Goal: Task Accomplishment & Management: Use online tool/utility

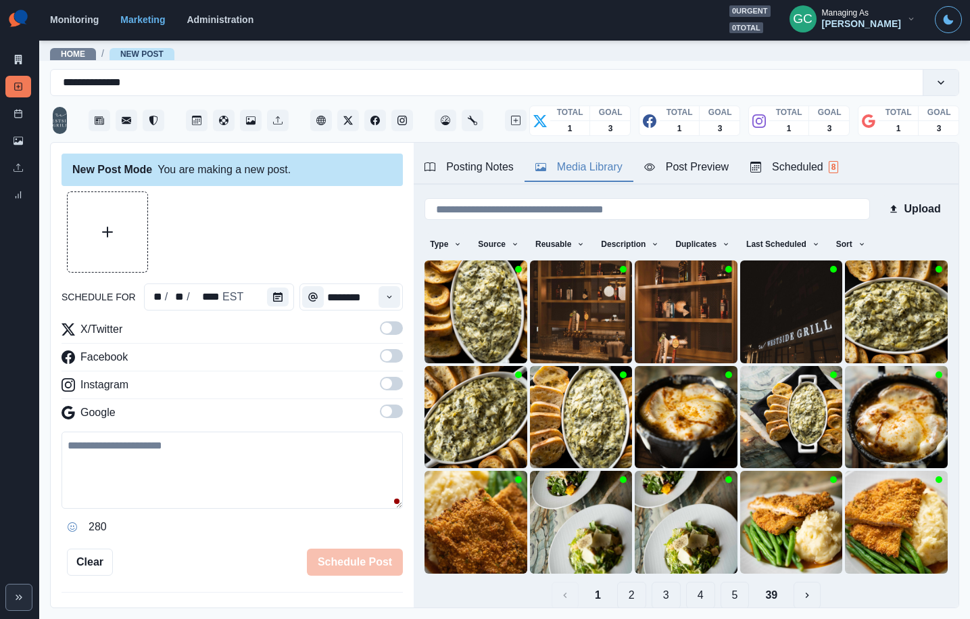
scroll to position [53, 0]
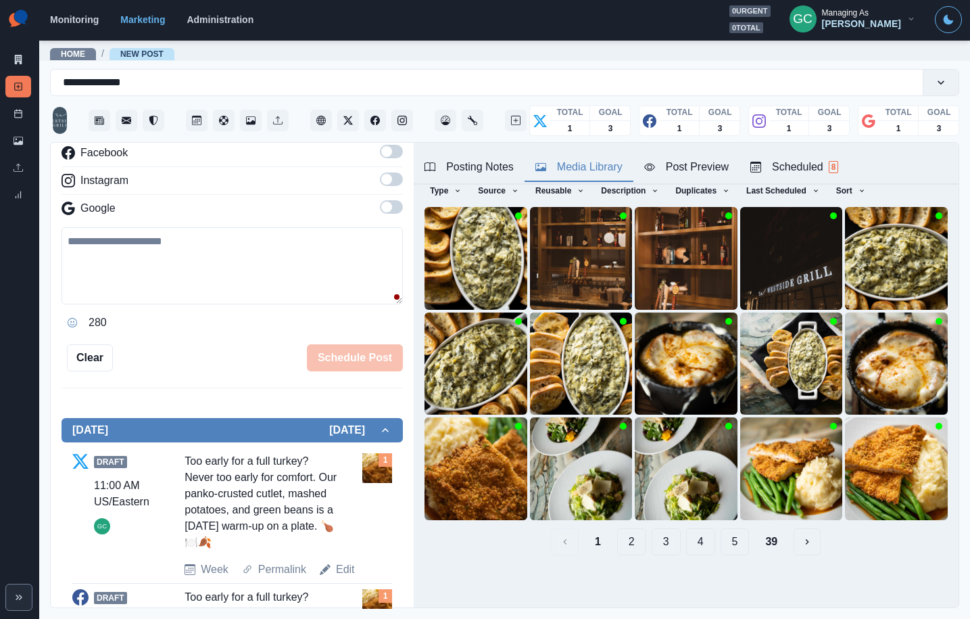
click at [703, 546] on button "4" at bounding box center [700, 541] width 29 height 27
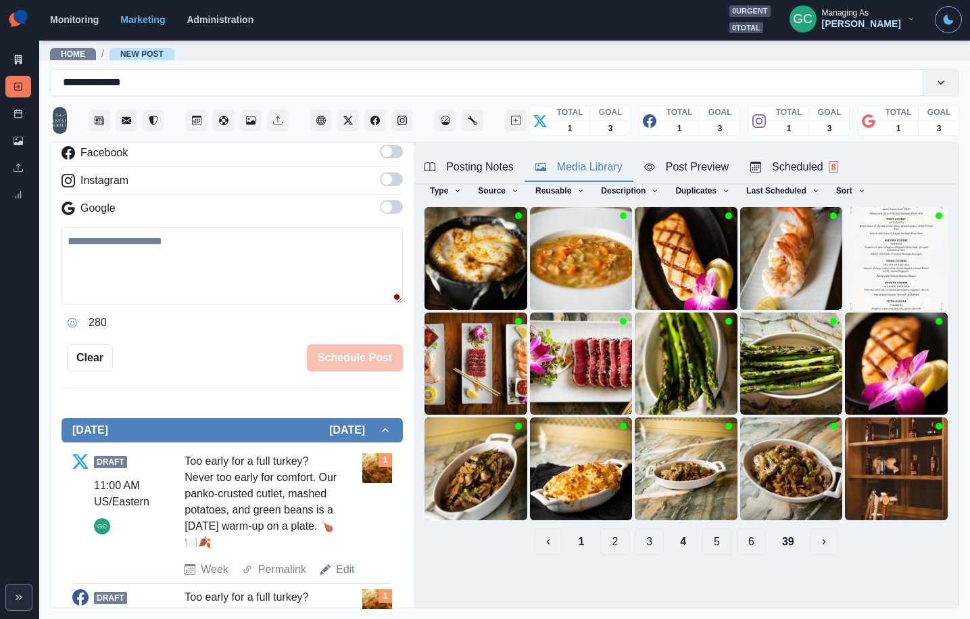
scroll to position [0, 0]
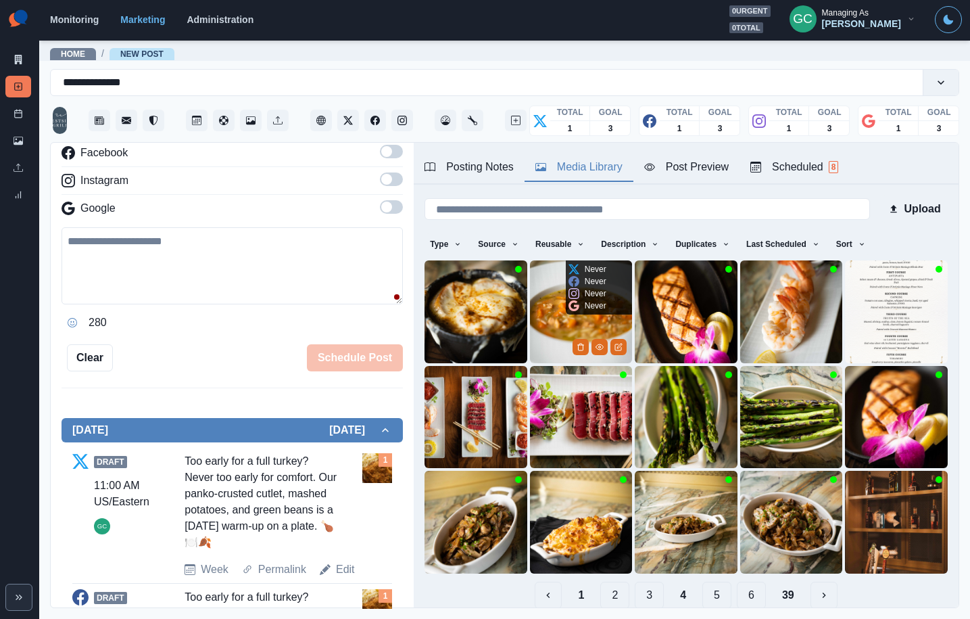
click at [568, 328] on img at bounding box center [581, 311] width 103 height 103
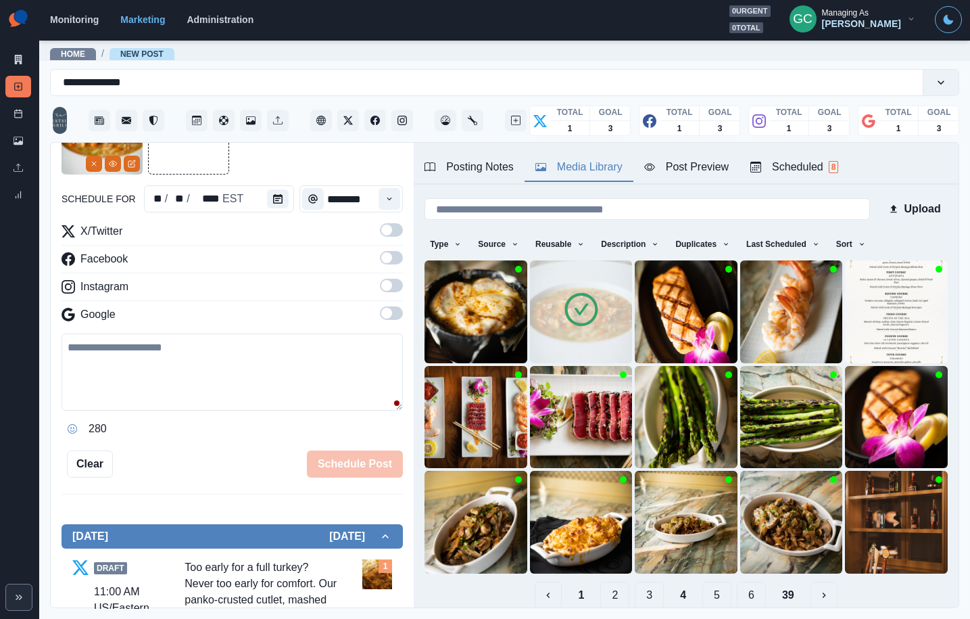
scroll to position [78, 0]
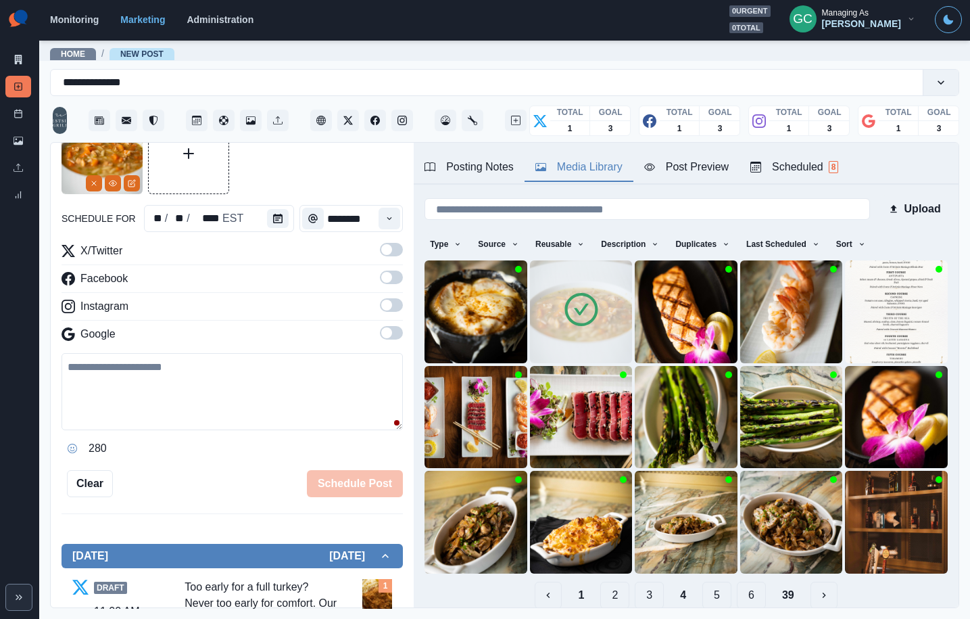
click at [779, 171] on div "Scheduled 8" at bounding box center [795, 167] width 88 height 16
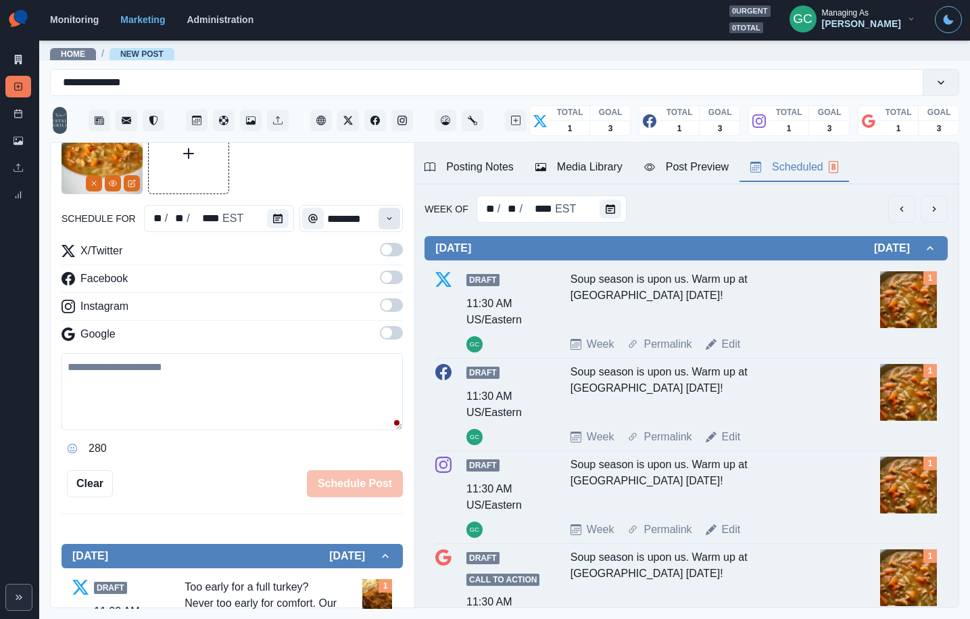
click at [387, 214] on icon "Time" at bounding box center [389, 218] width 9 height 9
click at [239, 385] on textarea at bounding box center [232, 391] width 341 height 77
click at [388, 318] on label at bounding box center [391, 309] width 23 height 22
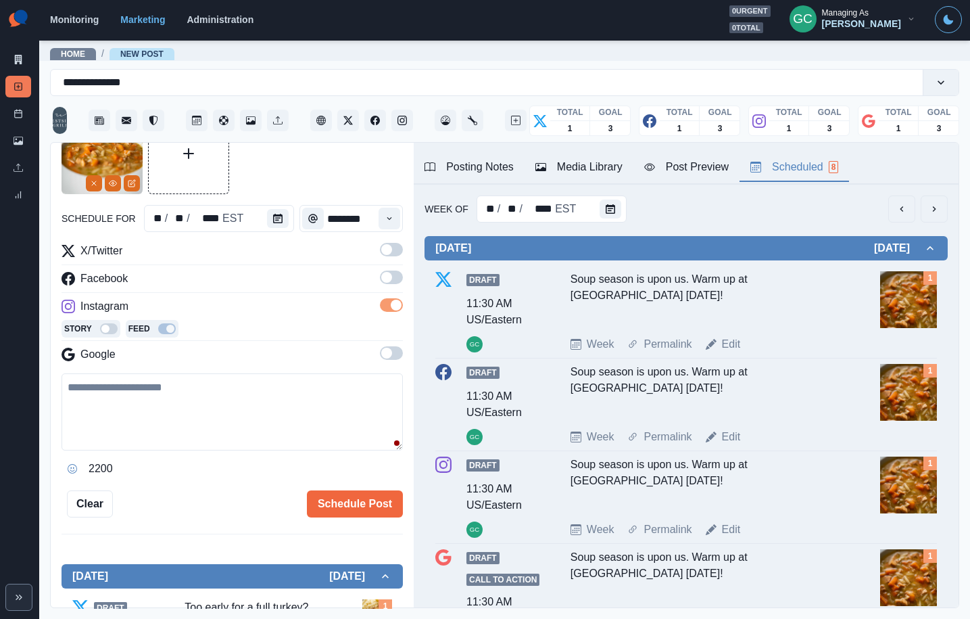
click at [385, 299] on span at bounding box center [391, 305] width 23 height 14
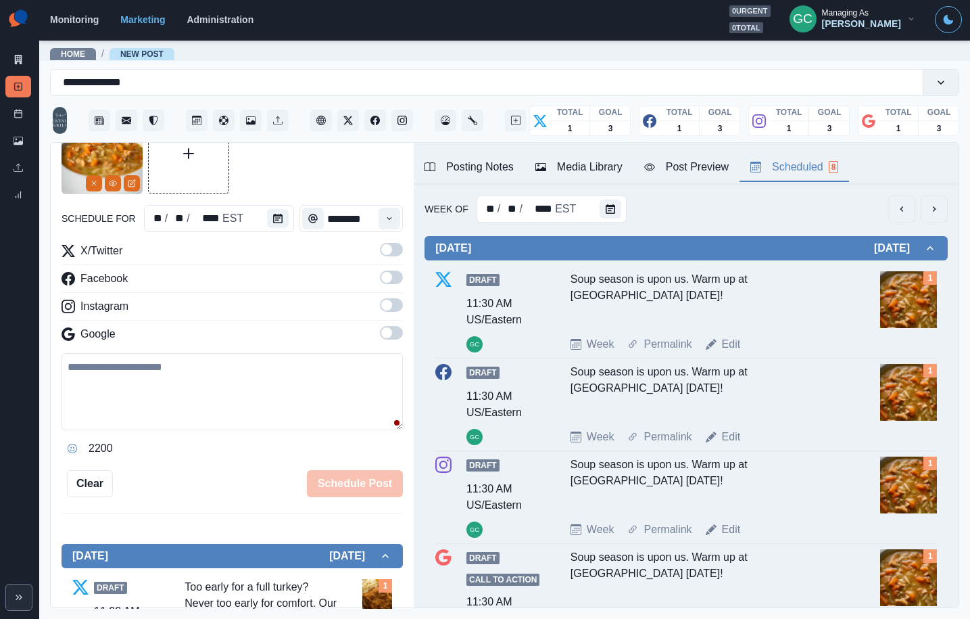
click at [380, 270] on div "X/Twitter Facebook Instagram Google" at bounding box center [232, 295] width 341 height 105
click at [398, 250] on span at bounding box center [391, 250] width 23 height 14
click at [389, 276] on span at bounding box center [386, 277] width 11 height 11
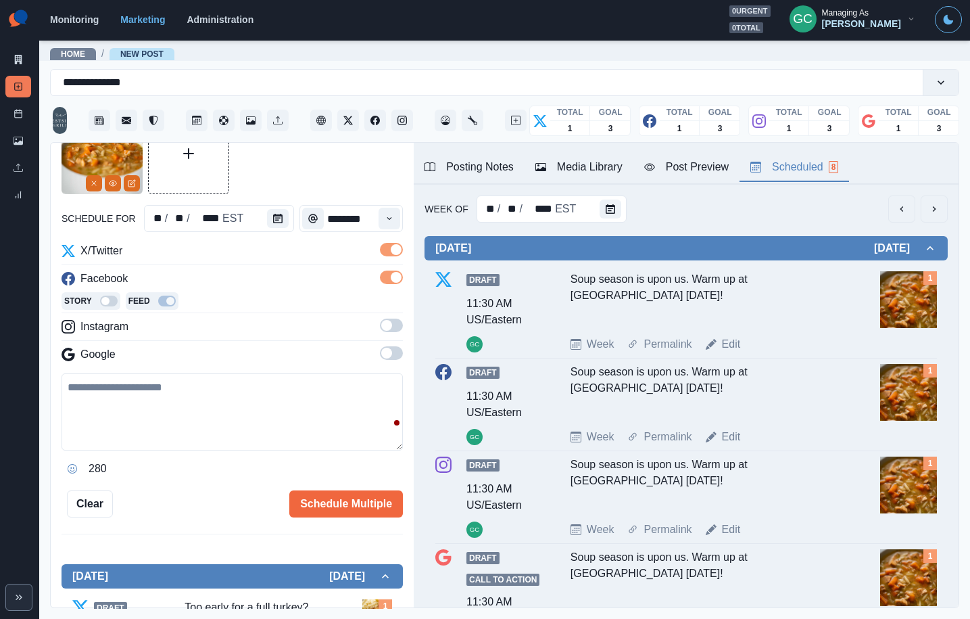
click at [396, 315] on div "X/Twitter Facebook Story Feed Instagram Google" at bounding box center [232, 305] width 341 height 125
click at [391, 332] on label at bounding box center [391, 329] width 23 height 22
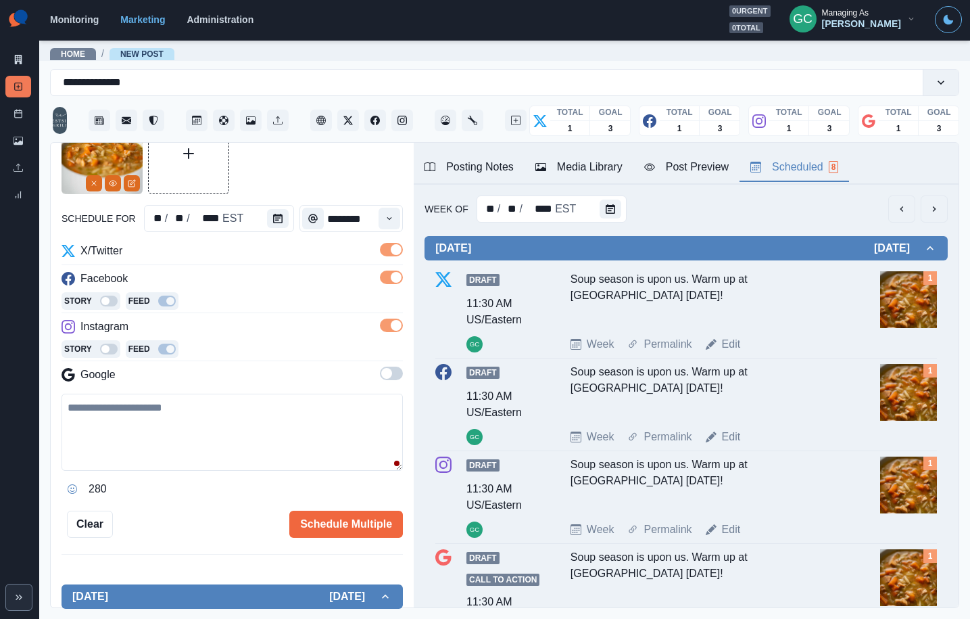
click at [385, 375] on span at bounding box center [386, 373] width 11 height 11
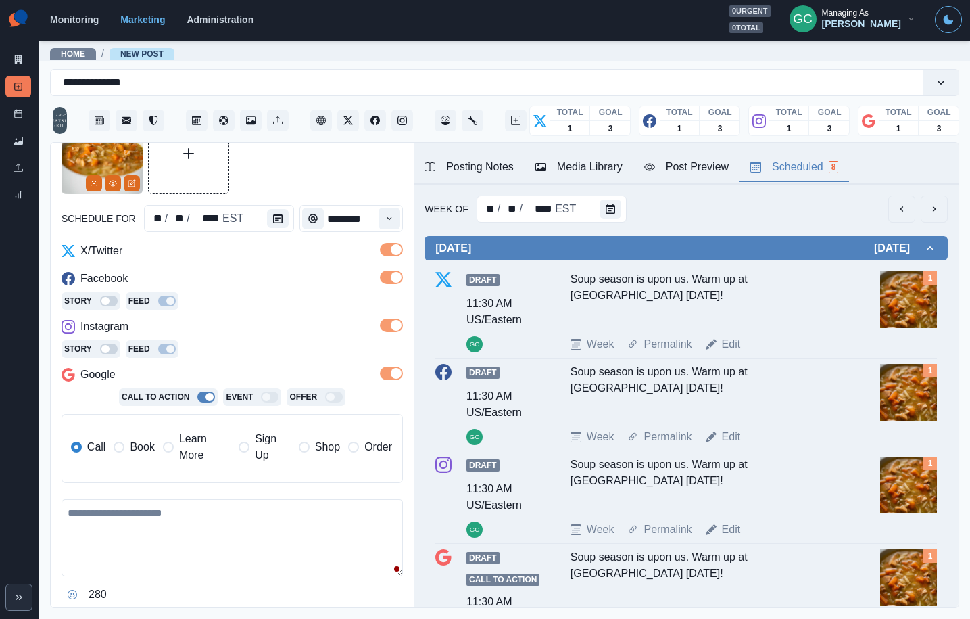
click at [100, 520] on textarea at bounding box center [232, 537] width 341 height 77
click at [156, 526] on div at bounding box center [146, 532] width 24 height 22
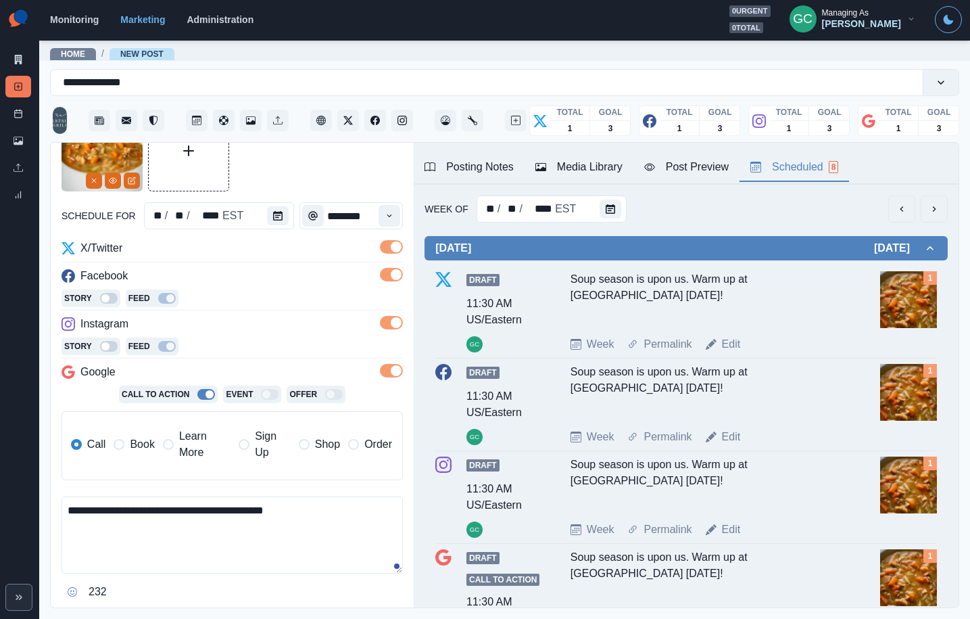
click at [258, 542] on textarea "**********" at bounding box center [232, 534] width 341 height 77
paste textarea "**********"
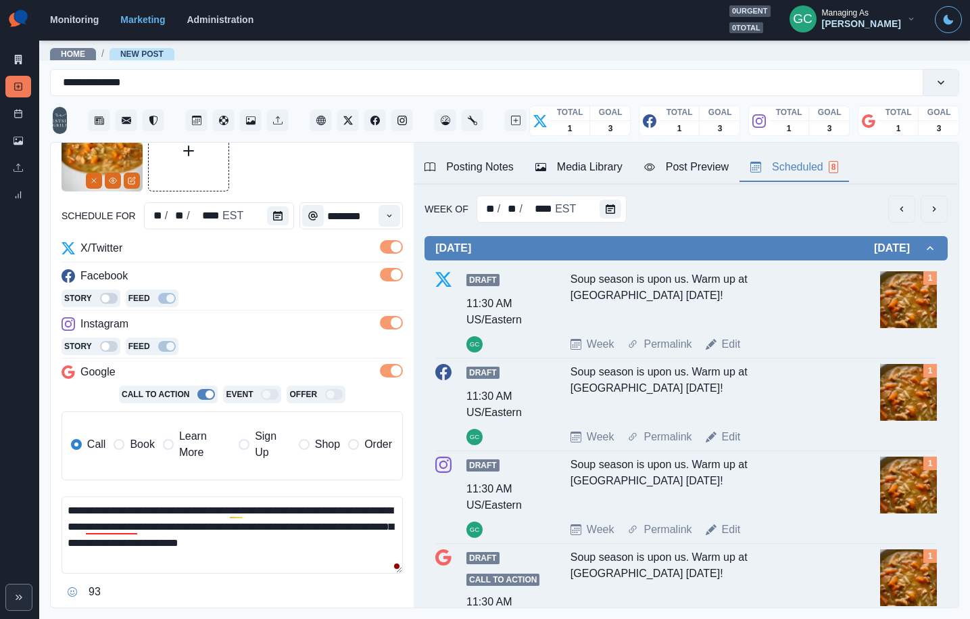
drag, startPoint x: 97, startPoint y: 508, endPoint x: 199, endPoint y: 502, distance: 101.6
click at [99, 508] on textarea "**********" at bounding box center [232, 534] width 341 height 77
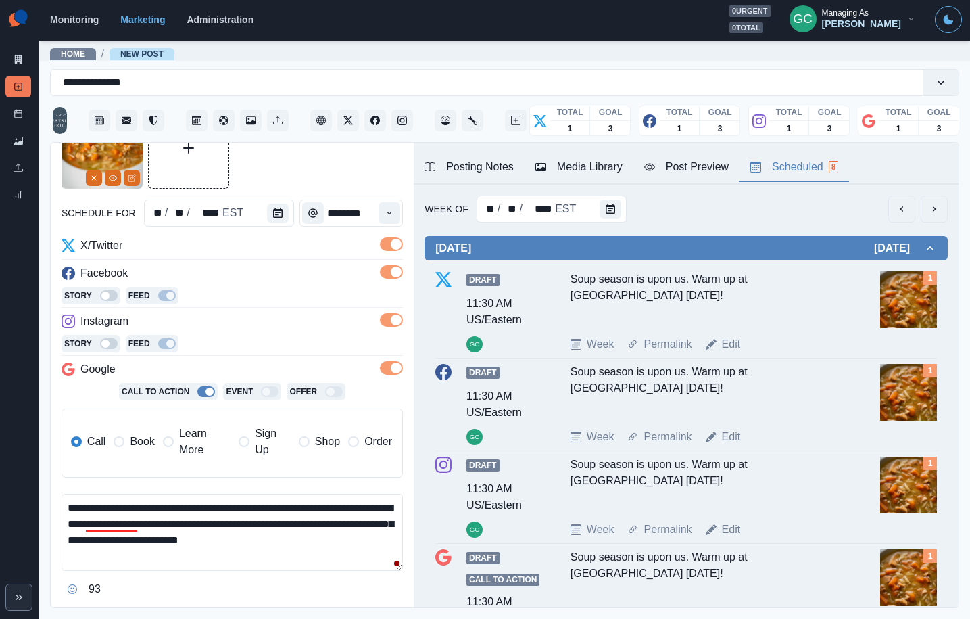
click at [109, 556] on textarea "**********" at bounding box center [232, 532] width 341 height 77
drag, startPoint x: 118, startPoint y: 541, endPoint x: 264, endPoint y: 525, distance: 146.9
click at [264, 525] on textarea "**********" at bounding box center [232, 532] width 341 height 77
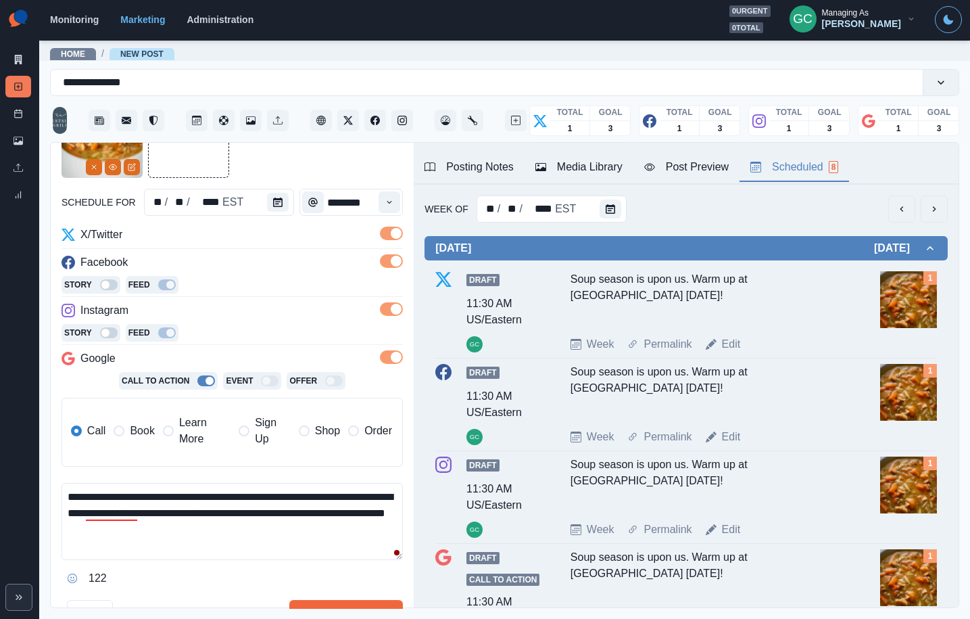
scroll to position [101, 0]
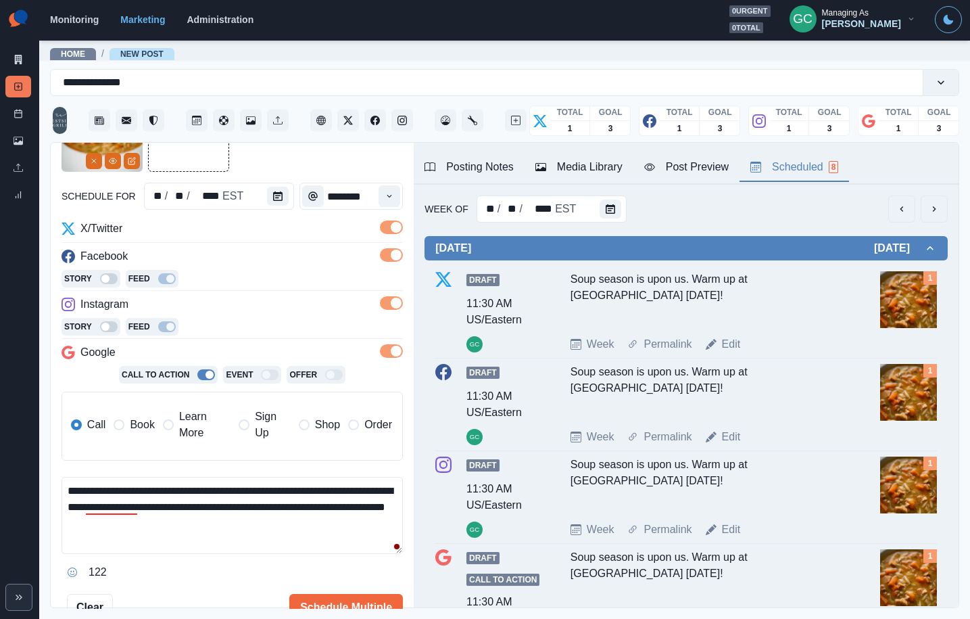
click at [209, 525] on textarea "**********" at bounding box center [232, 515] width 341 height 77
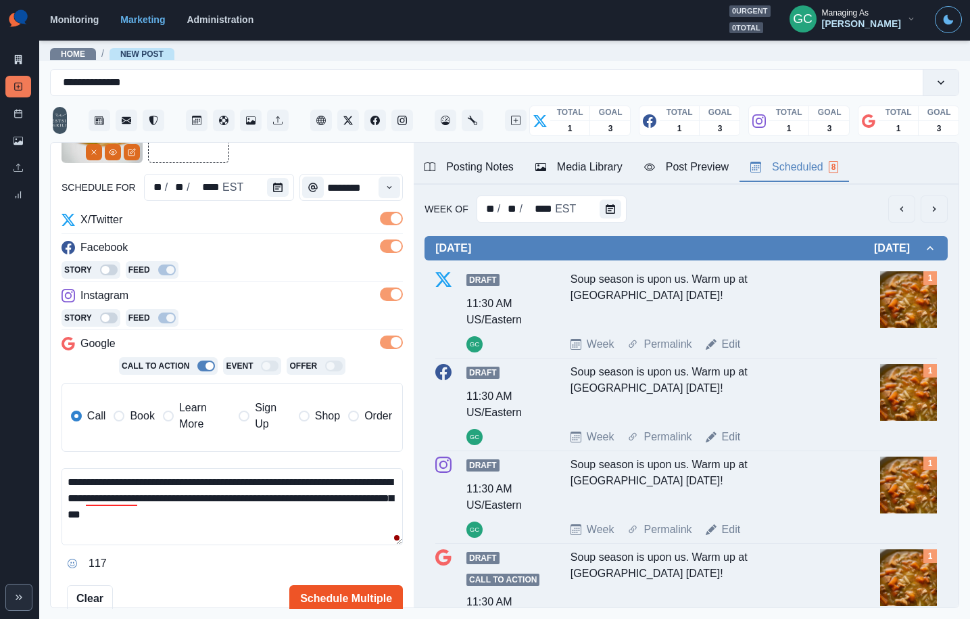
click at [363, 603] on button "Schedule Multiple" at bounding box center [346, 598] width 114 height 27
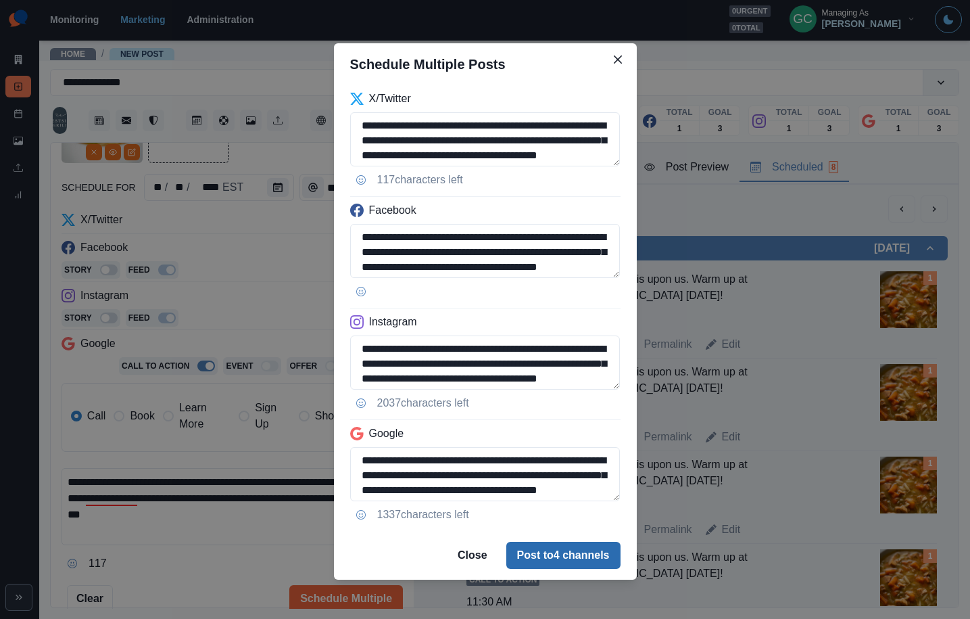
click at [557, 552] on button "Post to 4 channels" at bounding box center [563, 555] width 114 height 27
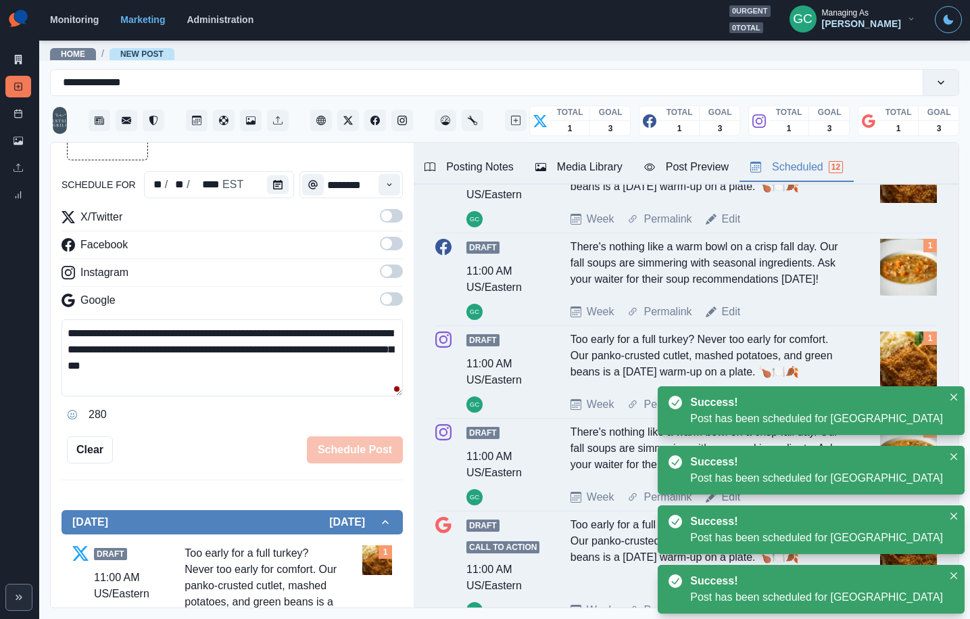
scroll to position [601, 0]
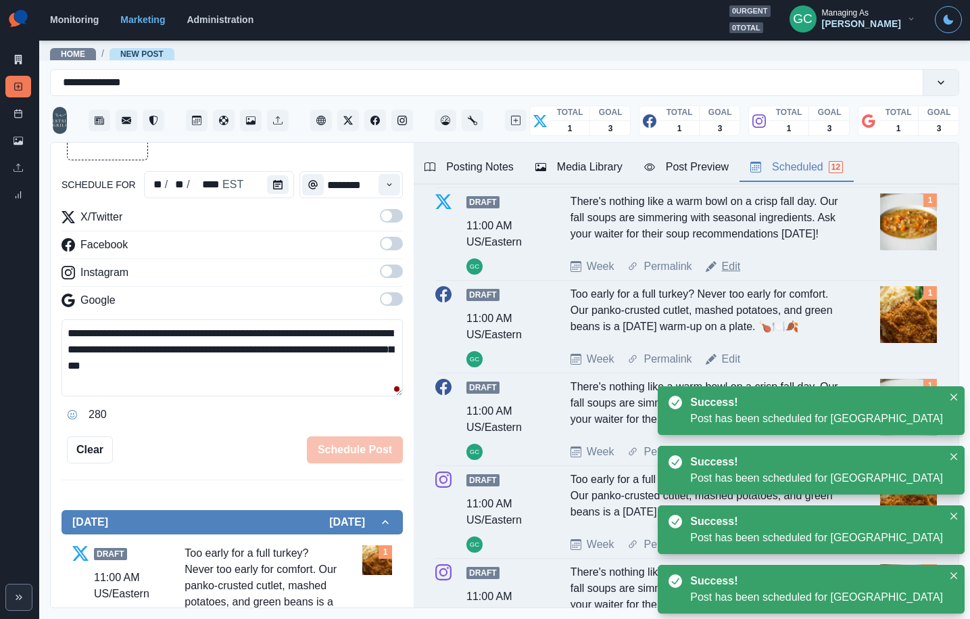
click at [731, 270] on link "Edit" at bounding box center [731, 266] width 19 height 16
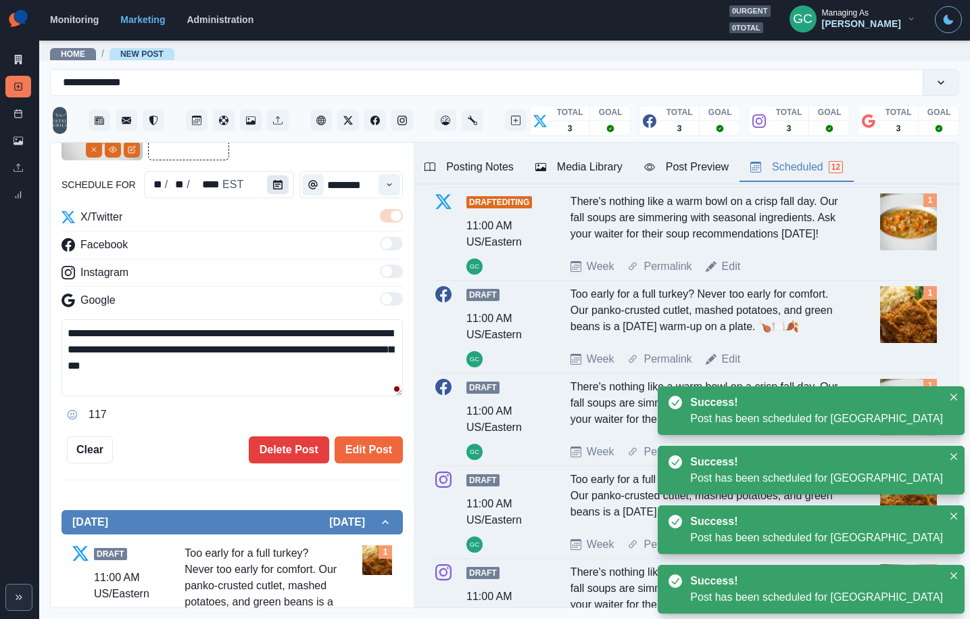
click at [273, 182] on icon "Calendar" at bounding box center [277, 184] width 9 height 9
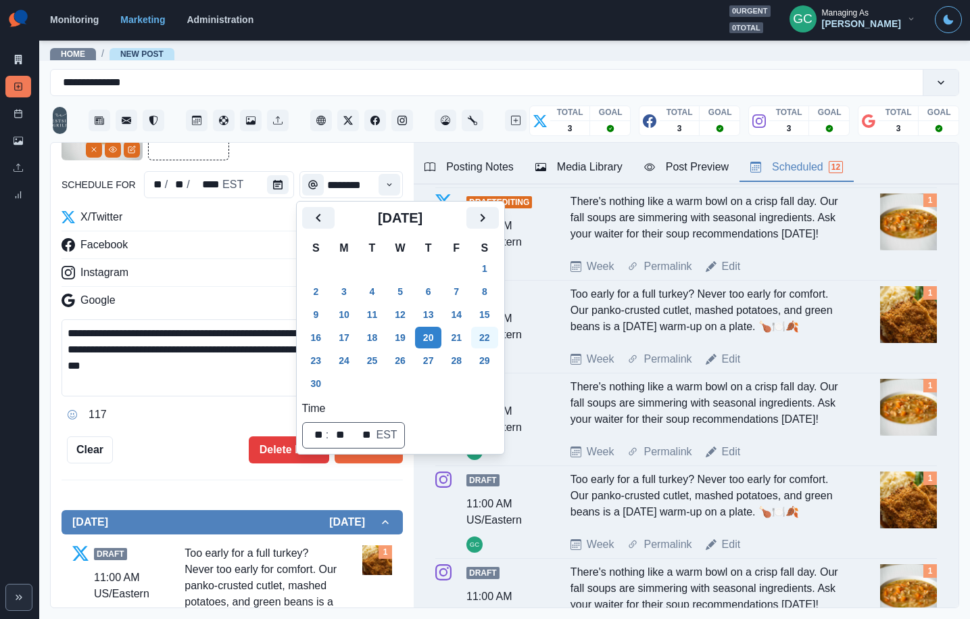
click at [493, 336] on button "22" at bounding box center [484, 338] width 27 height 22
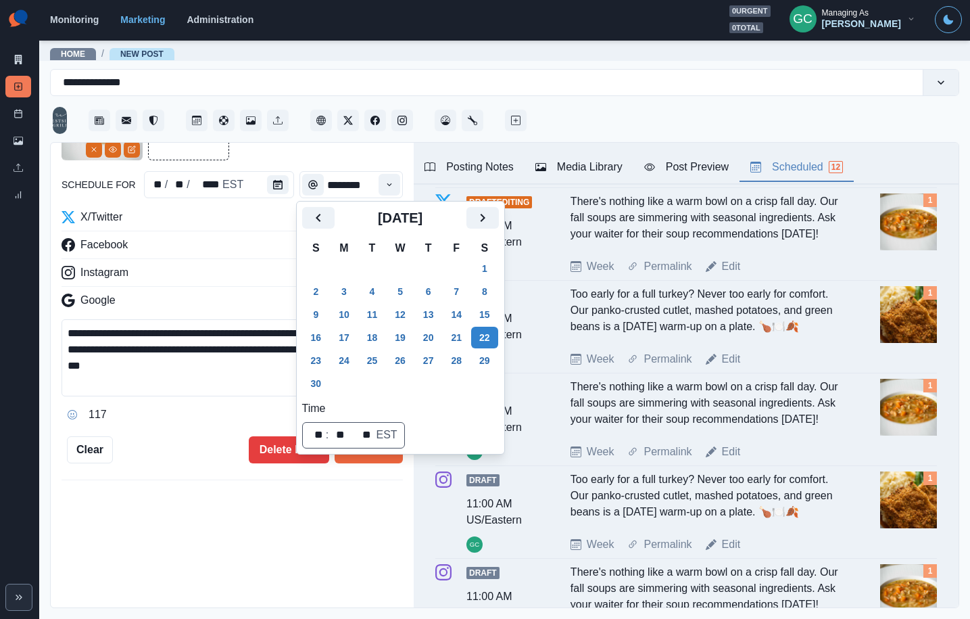
scroll to position [59, 0]
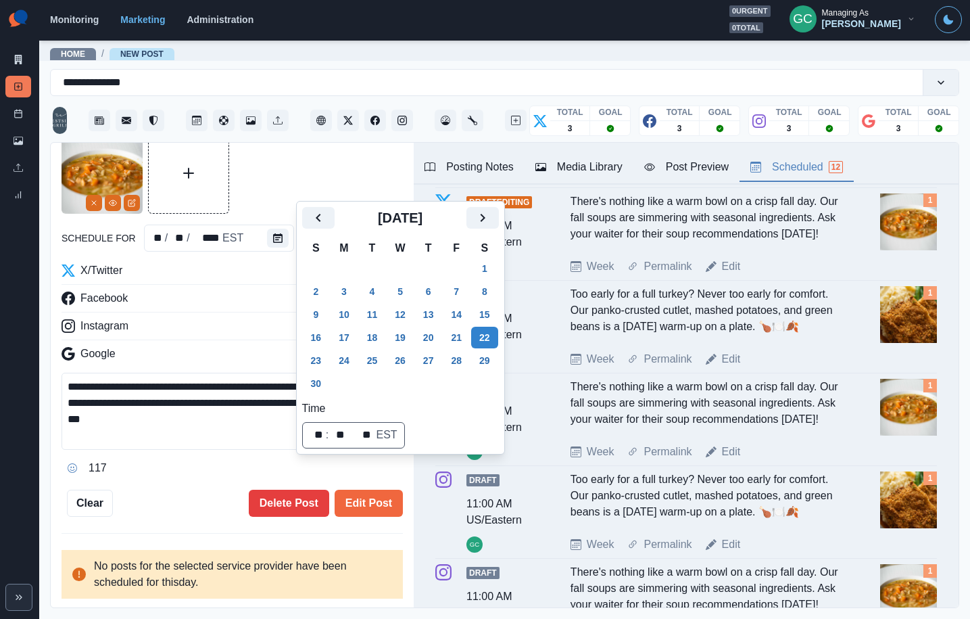
click at [378, 495] on button "Edit Post" at bounding box center [369, 503] width 68 height 27
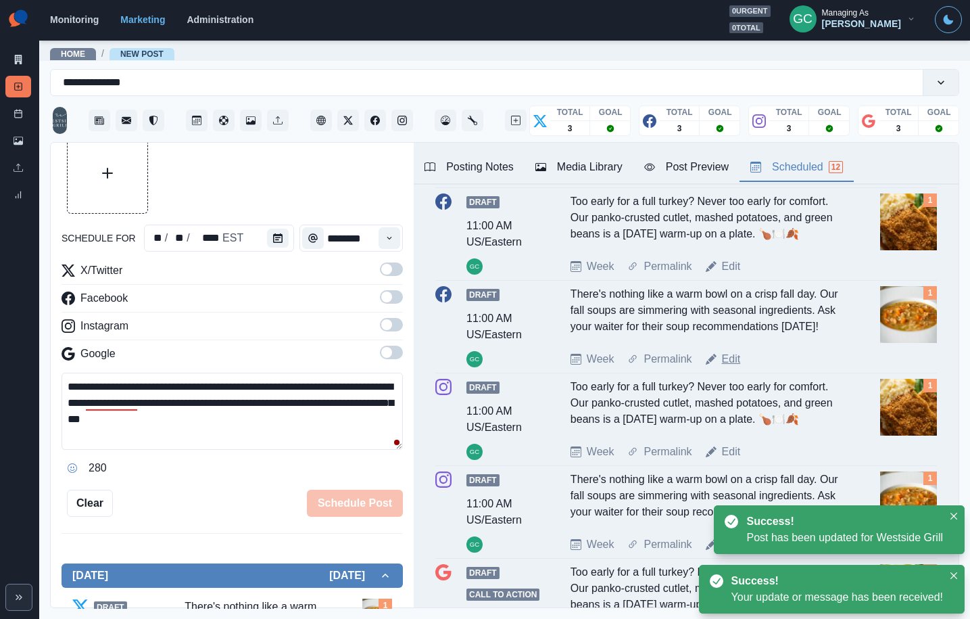
click at [724, 365] on link "Edit" at bounding box center [731, 359] width 19 height 16
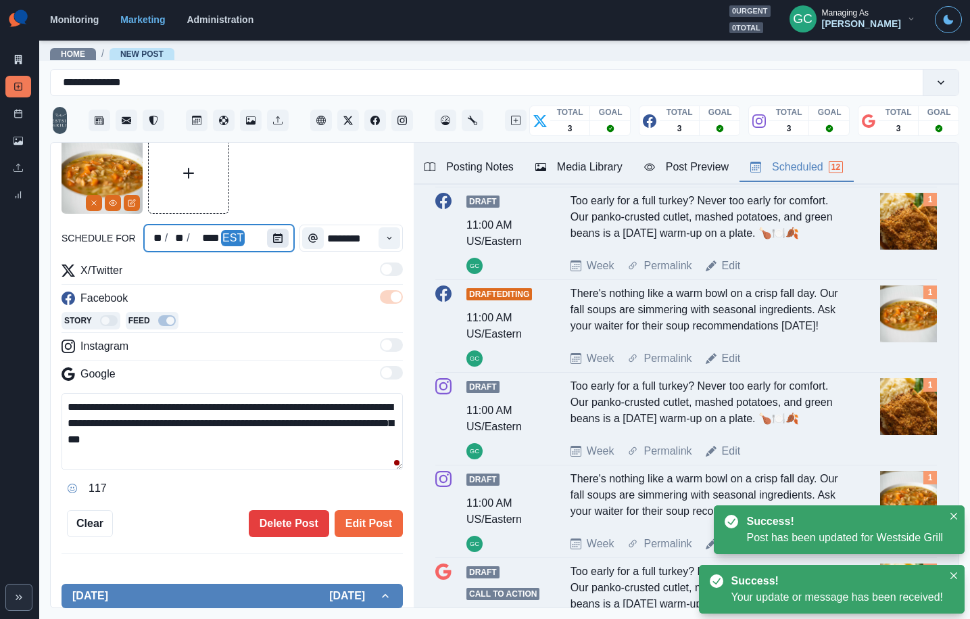
click at [283, 228] on div at bounding box center [280, 238] width 27 height 27
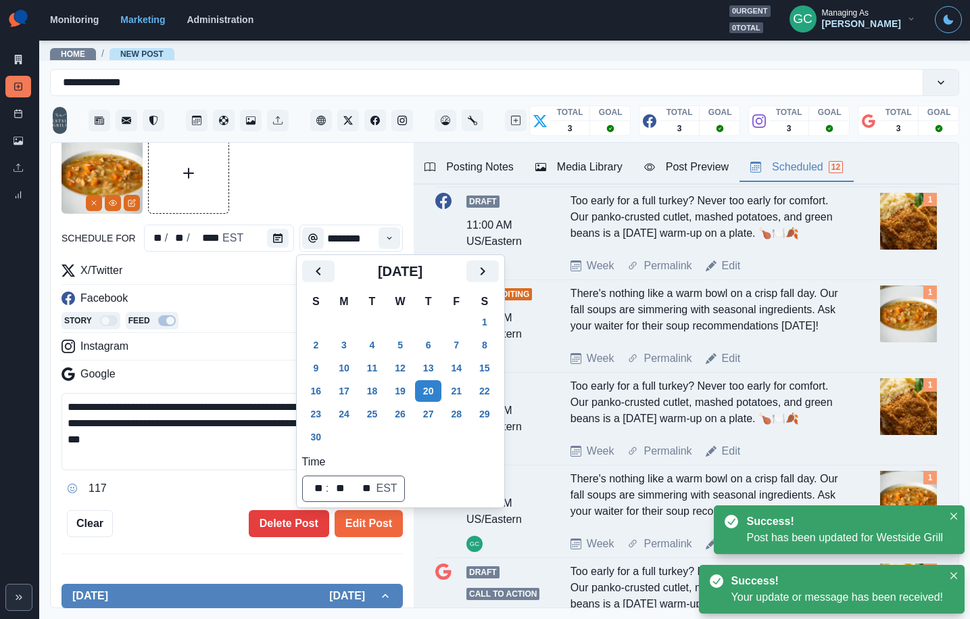
click at [492, 393] on button "22" at bounding box center [484, 391] width 27 height 22
click at [381, 520] on button "Edit Post" at bounding box center [369, 523] width 68 height 27
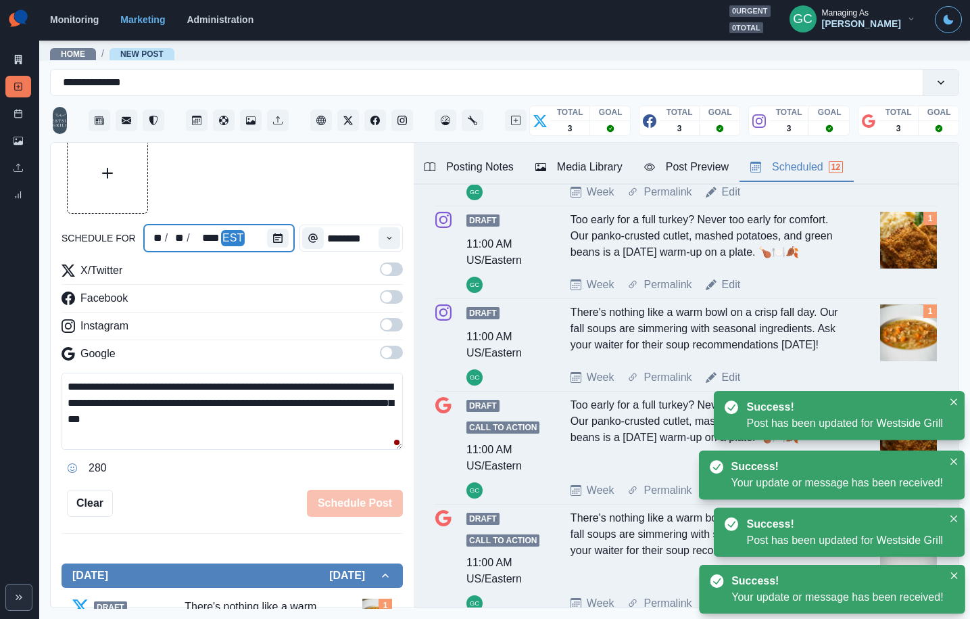
scroll to position [762, 0]
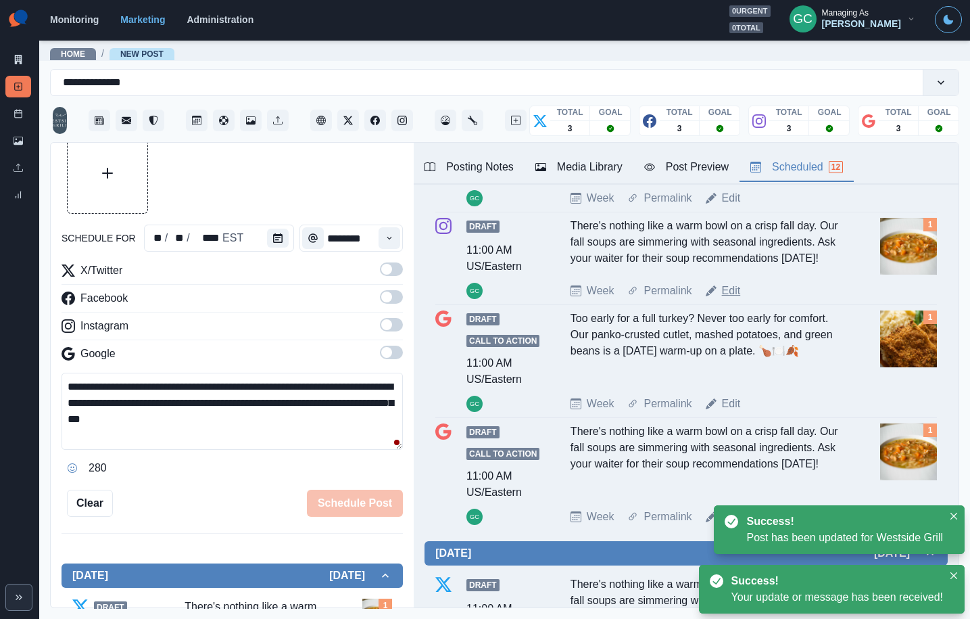
click at [737, 292] on link "Edit" at bounding box center [731, 291] width 19 height 16
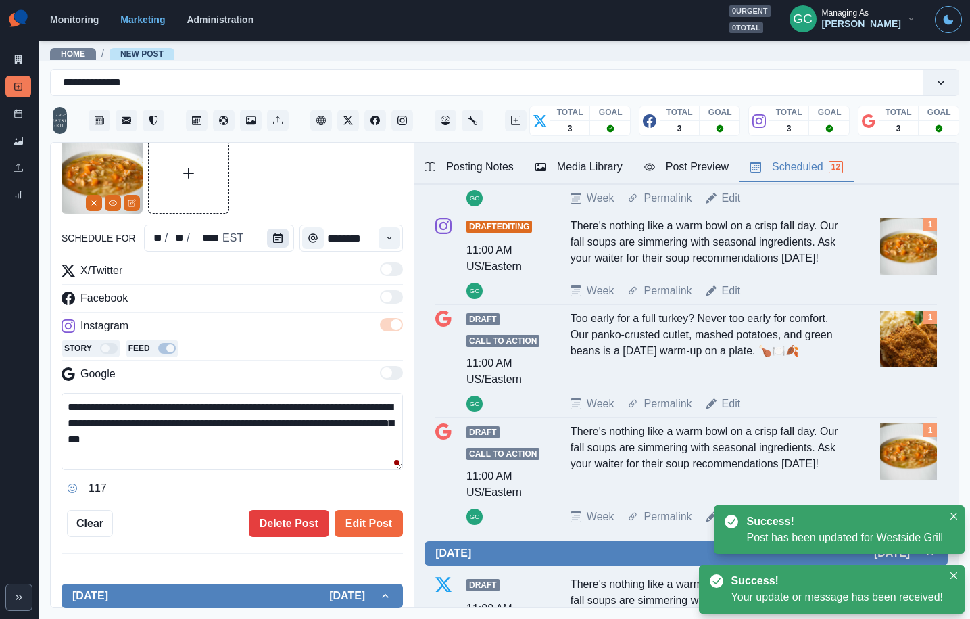
click at [279, 242] on button "Calendar" at bounding box center [278, 238] width 22 height 19
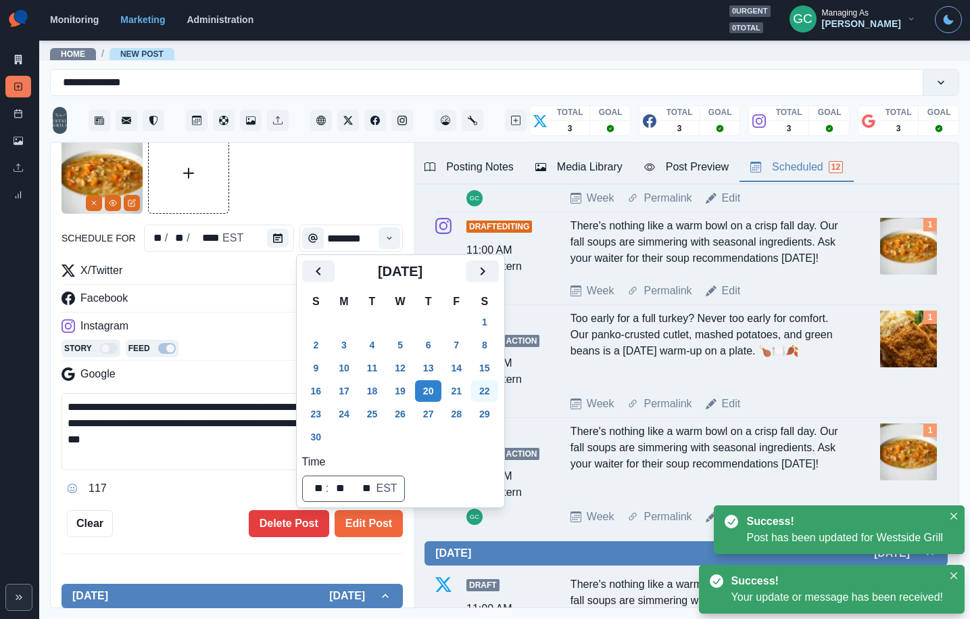
click at [495, 386] on button "22" at bounding box center [484, 391] width 27 height 22
click at [387, 518] on button "Edit Post" at bounding box center [369, 523] width 68 height 27
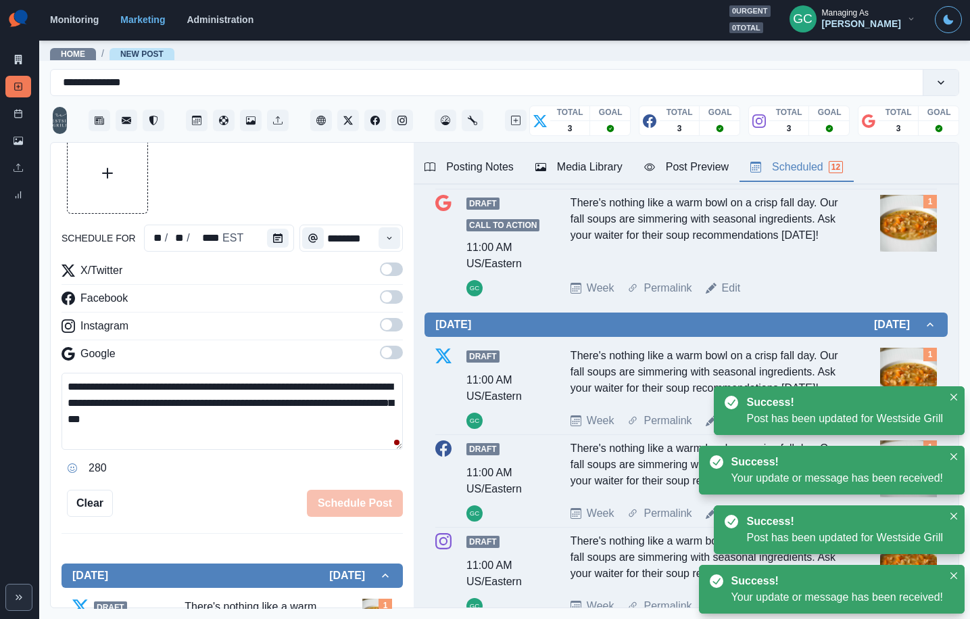
scroll to position [910, 0]
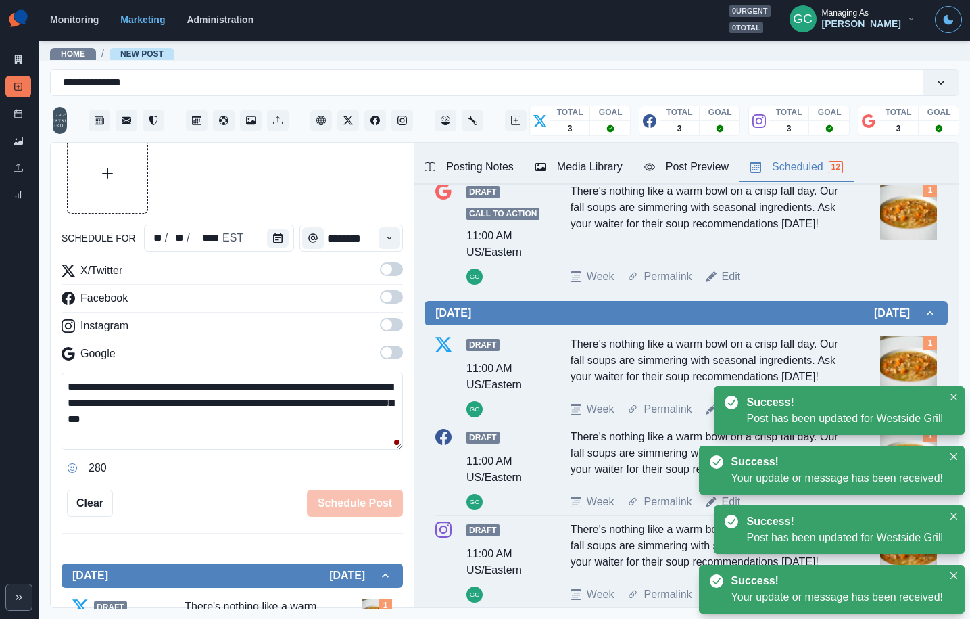
click at [730, 276] on link "Edit" at bounding box center [731, 276] width 19 height 16
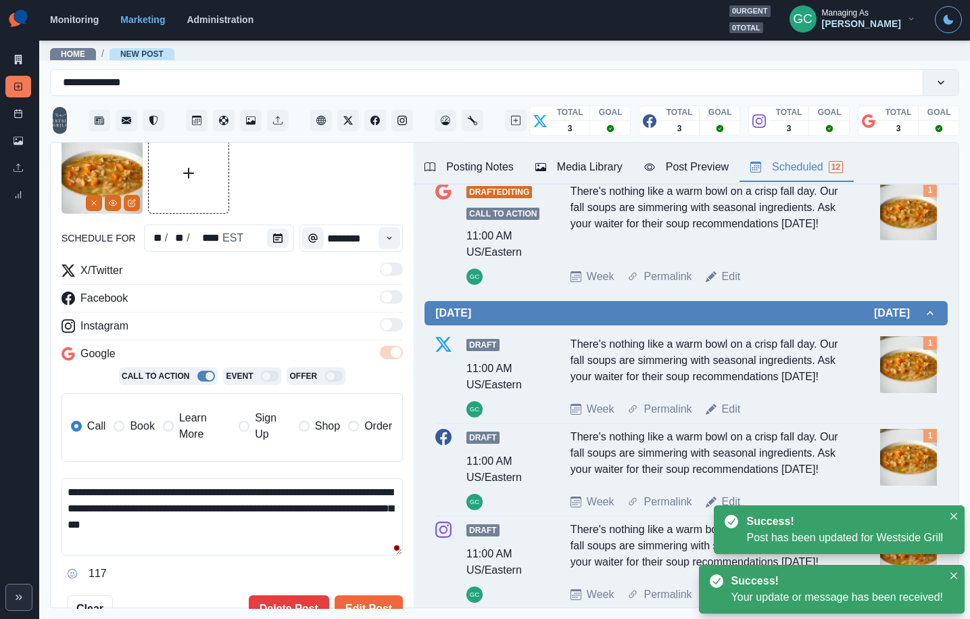
click at [267, 236] on button "Calendar" at bounding box center [278, 238] width 22 height 19
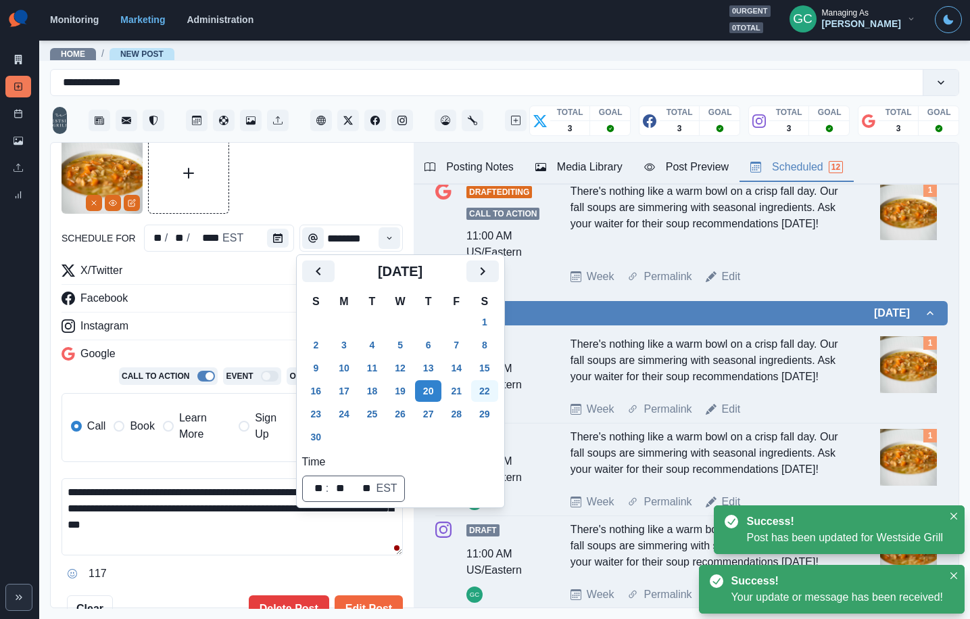
click at [491, 385] on button "22" at bounding box center [484, 391] width 27 height 22
click at [356, 598] on button "Edit Post" at bounding box center [369, 608] width 68 height 27
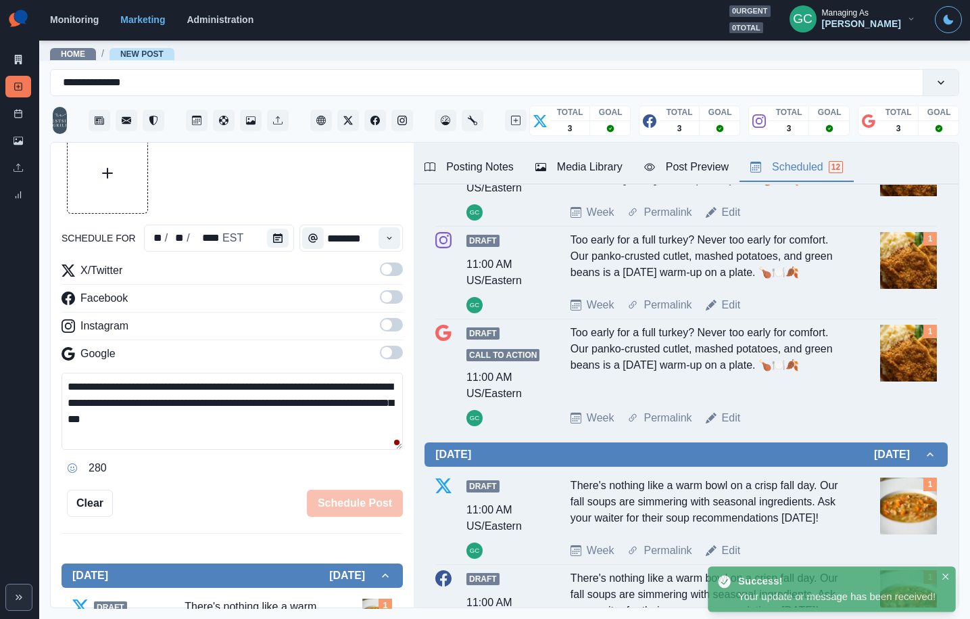
scroll to position [791, 0]
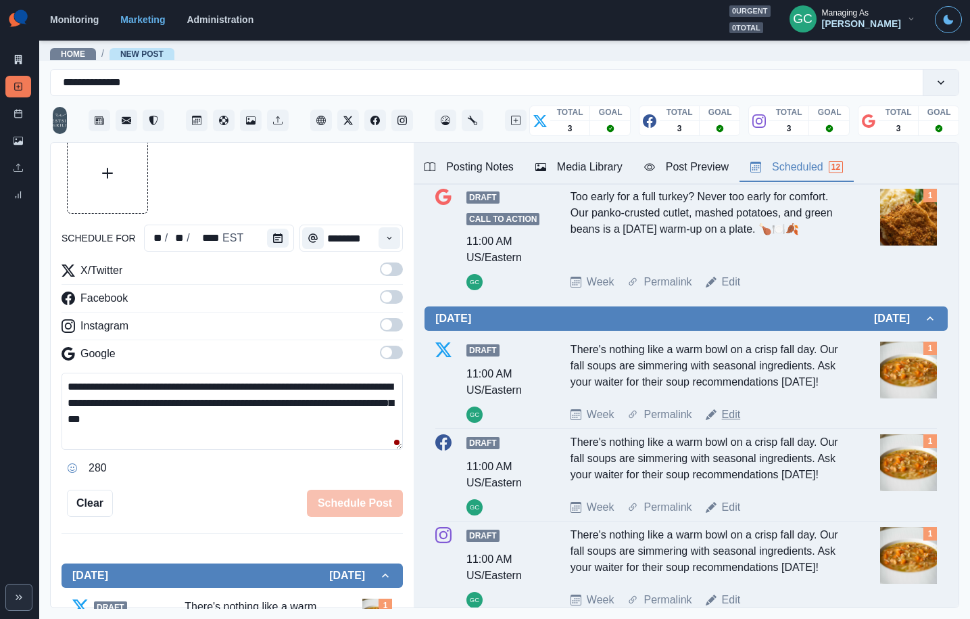
click at [736, 413] on link "Edit" at bounding box center [731, 414] width 19 height 16
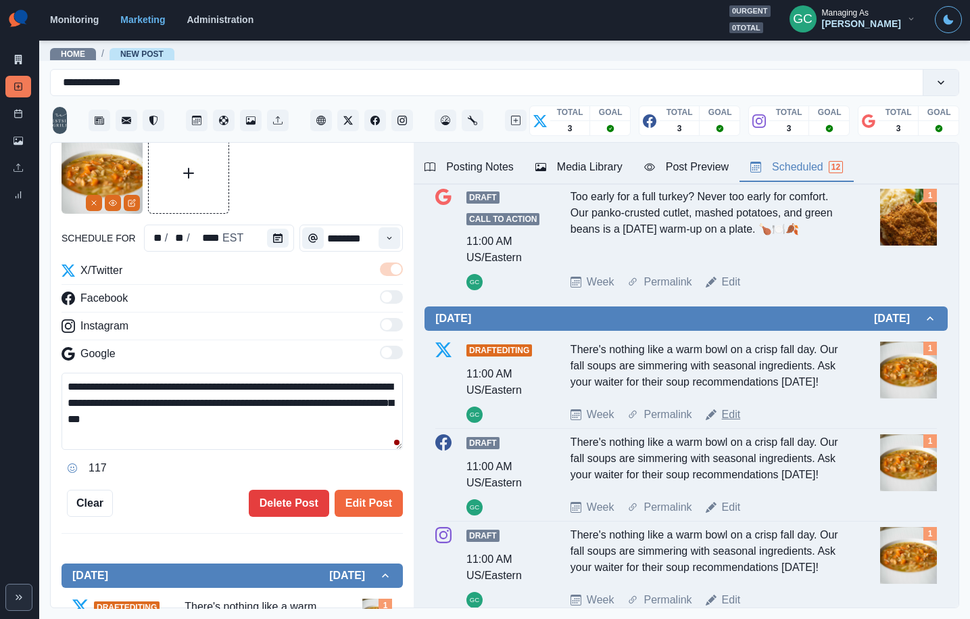
scroll to position [792, 0]
click at [290, 384] on textarea "**********" at bounding box center [232, 411] width 341 height 77
drag, startPoint x: 290, startPoint y: 384, endPoint x: 279, endPoint y: 389, distance: 11.8
click at [287, 385] on textarea "**********" at bounding box center [232, 411] width 341 height 77
click at [277, 235] on icon "Calendar" at bounding box center [277, 237] width 9 height 9
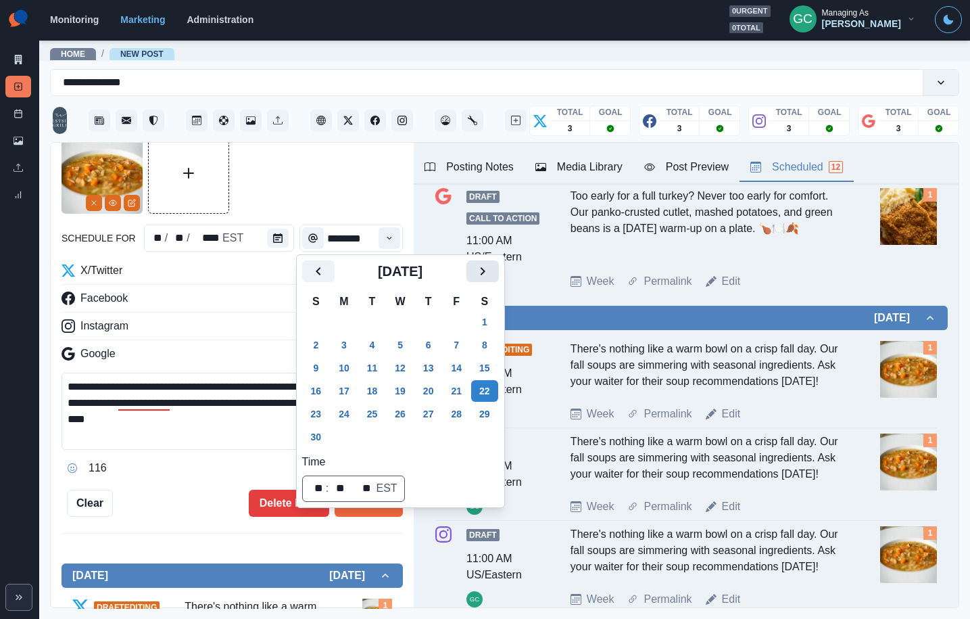
click at [488, 268] on icon "Next" at bounding box center [483, 271] width 16 height 16
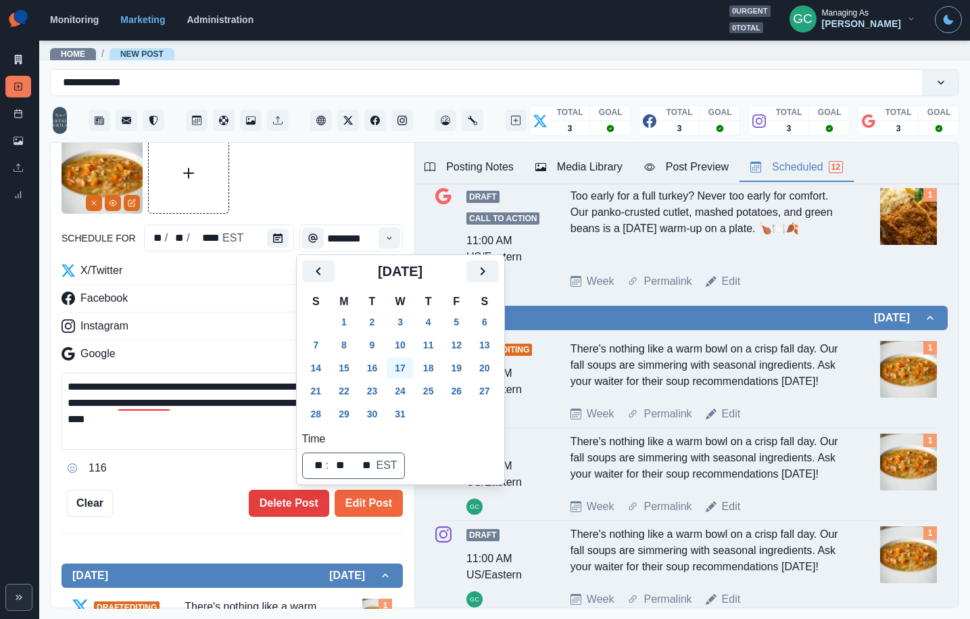
click at [401, 369] on button "17" at bounding box center [400, 368] width 27 height 22
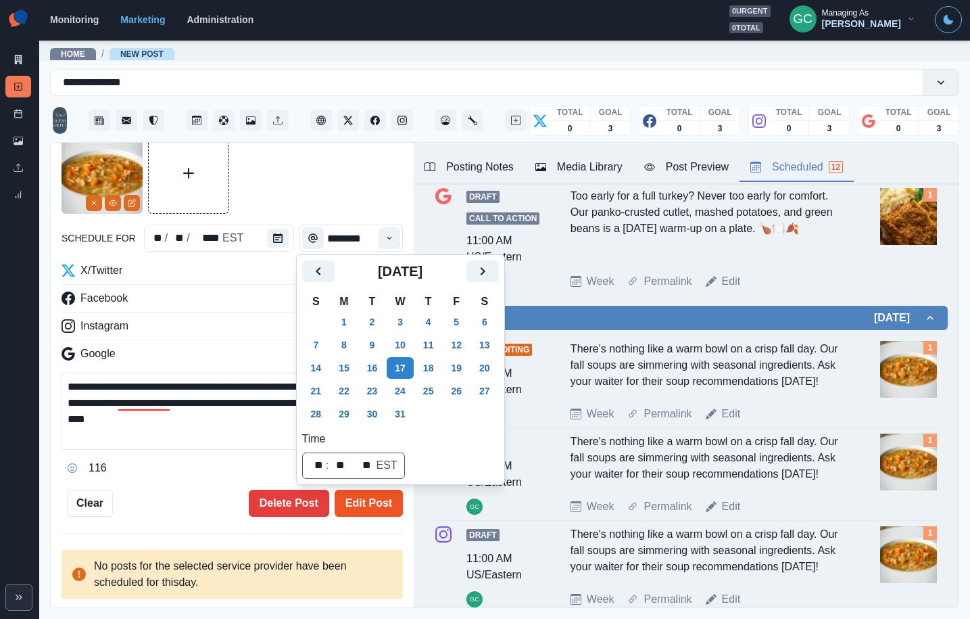
click at [375, 498] on button "Edit Post" at bounding box center [369, 503] width 68 height 27
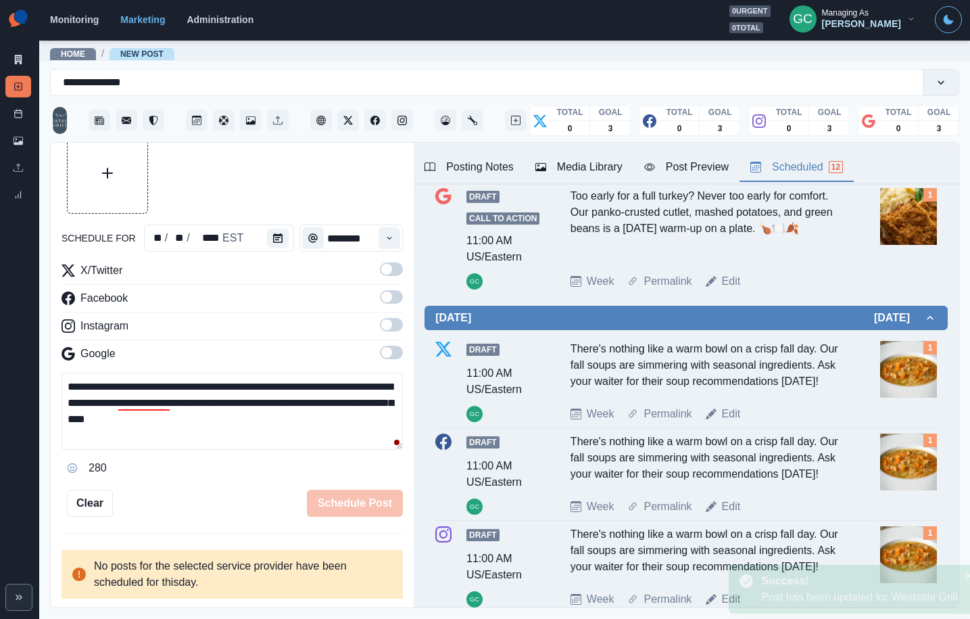
scroll to position [59, 0]
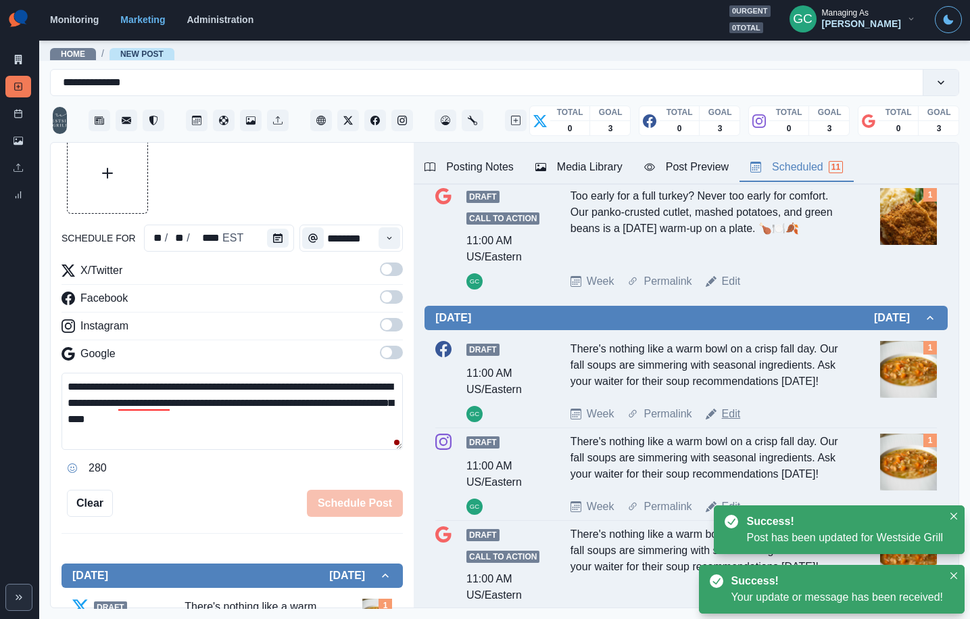
click at [734, 414] on link "Edit" at bounding box center [731, 414] width 19 height 16
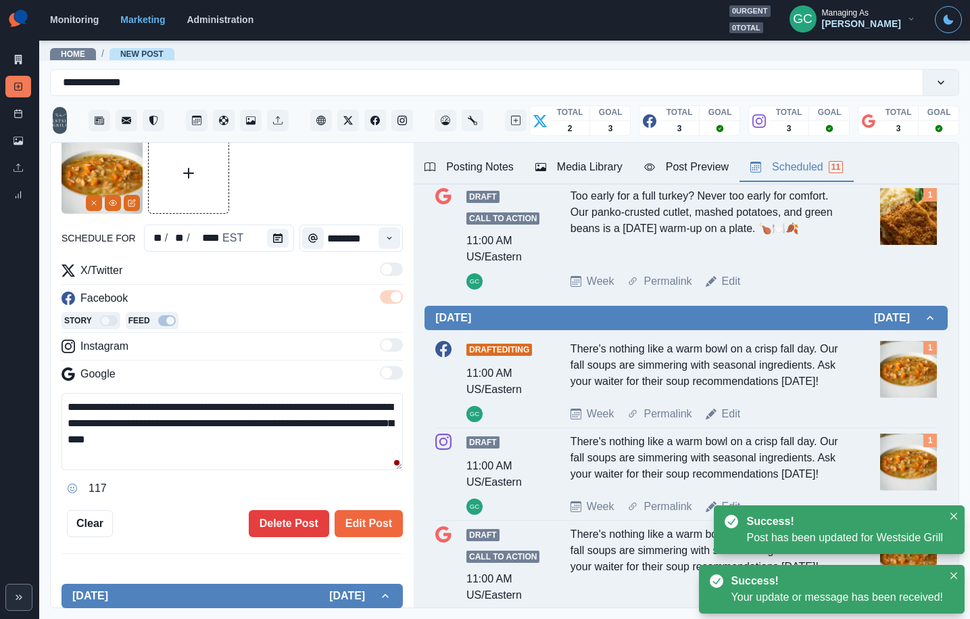
click at [259, 406] on textarea "**********" at bounding box center [232, 431] width 341 height 77
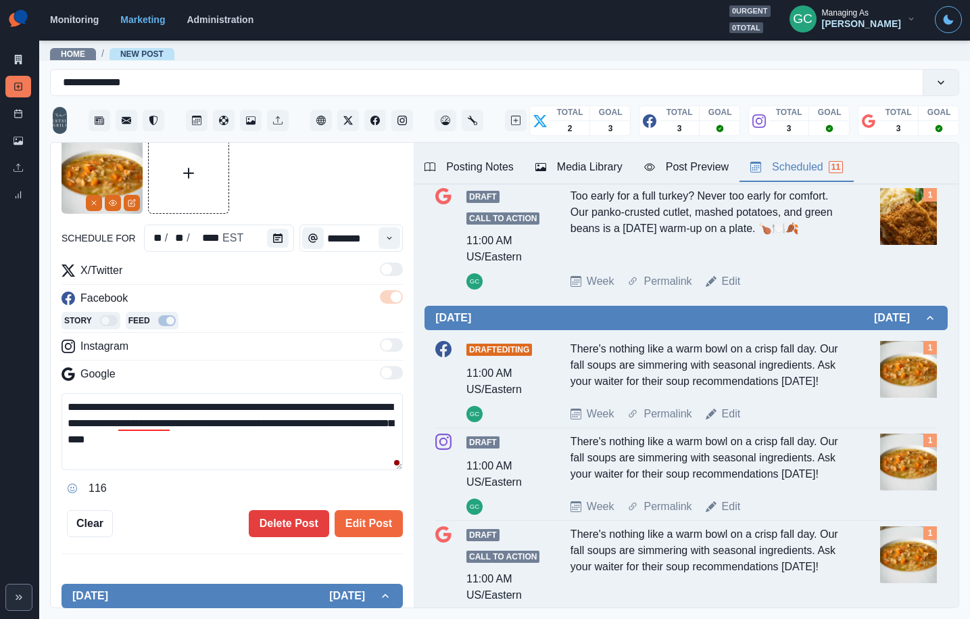
drag, startPoint x: 264, startPoint y: 443, endPoint x: 0, endPoint y: 245, distance: 330.4
click at [0, 247] on div "**********" at bounding box center [485, 309] width 970 height 619
click at [267, 236] on button "Calendar" at bounding box center [278, 238] width 22 height 19
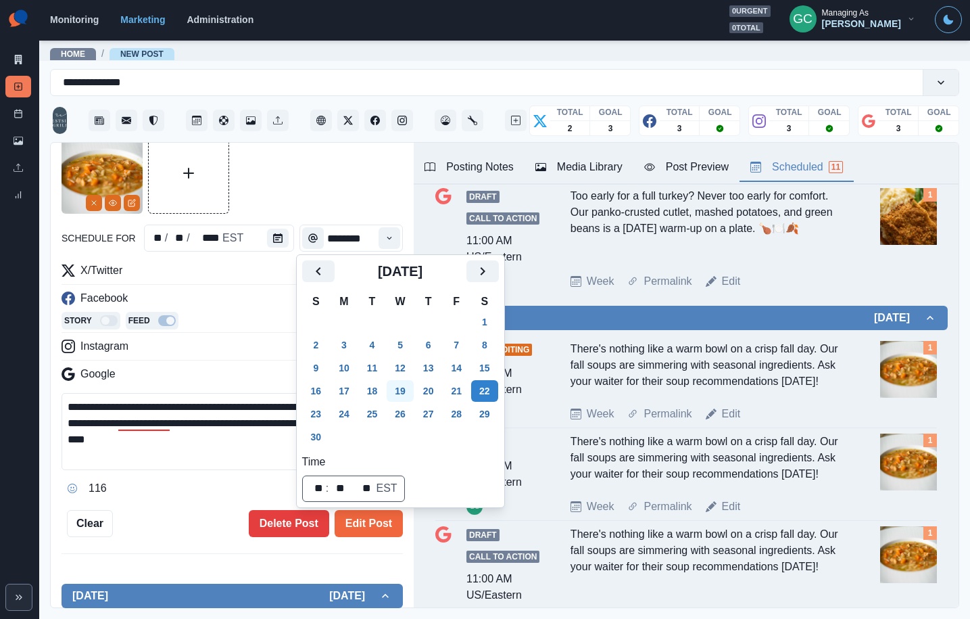
click at [491, 275] on icon "Next" at bounding box center [483, 271] width 16 height 16
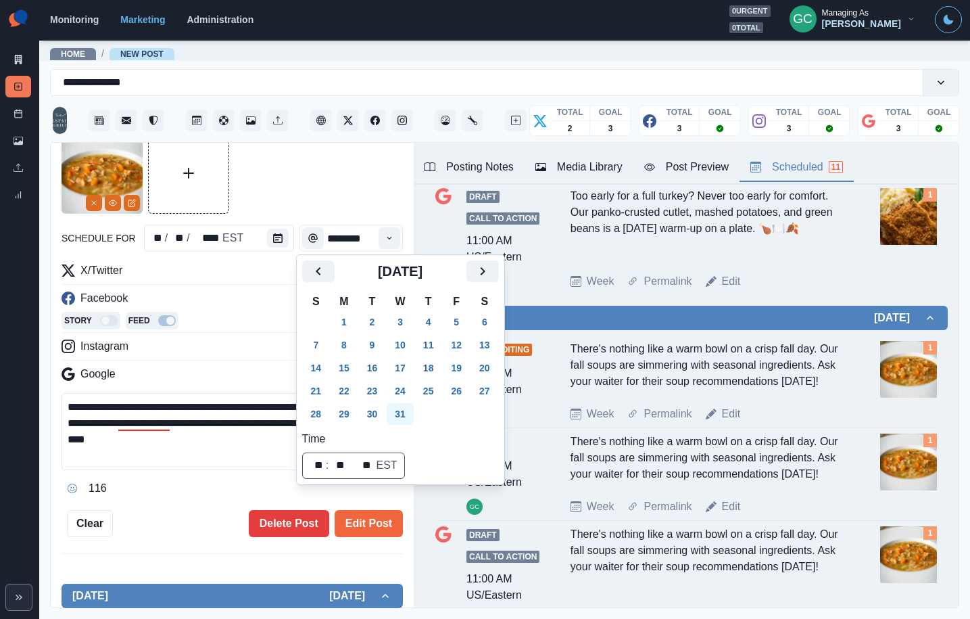
click at [410, 367] on button "17" at bounding box center [400, 368] width 27 height 22
click at [380, 524] on button "Edit Post" at bounding box center [369, 523] width 68 height 27
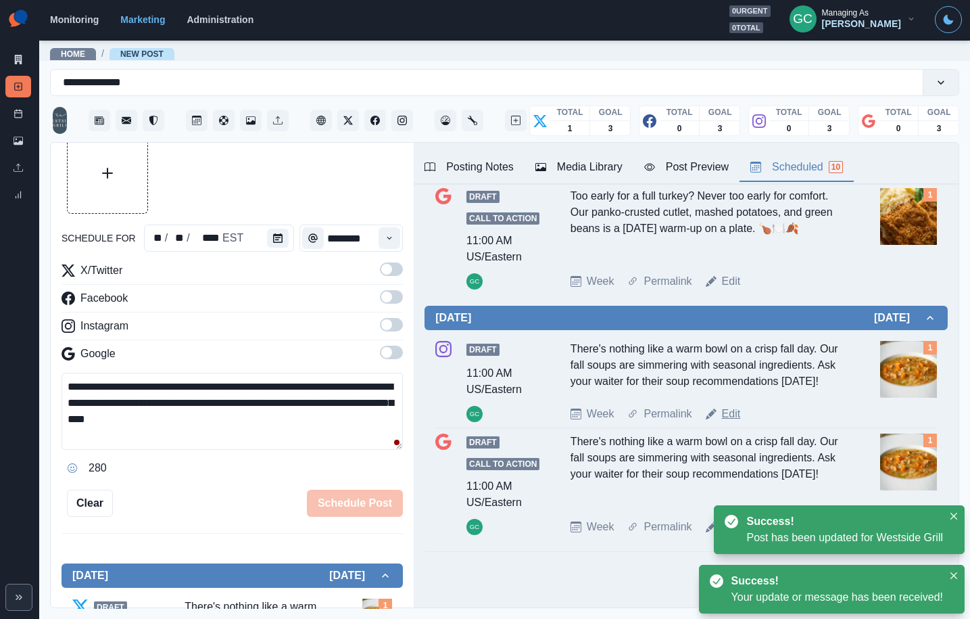
drag, startPoint x: 730, startPoint y: 413, endPoint x: 722, endPoint y: 415, distance: 7.6
click at [730, 414] on link "Edit" at bounding box center [731, 414] width 19 height 16
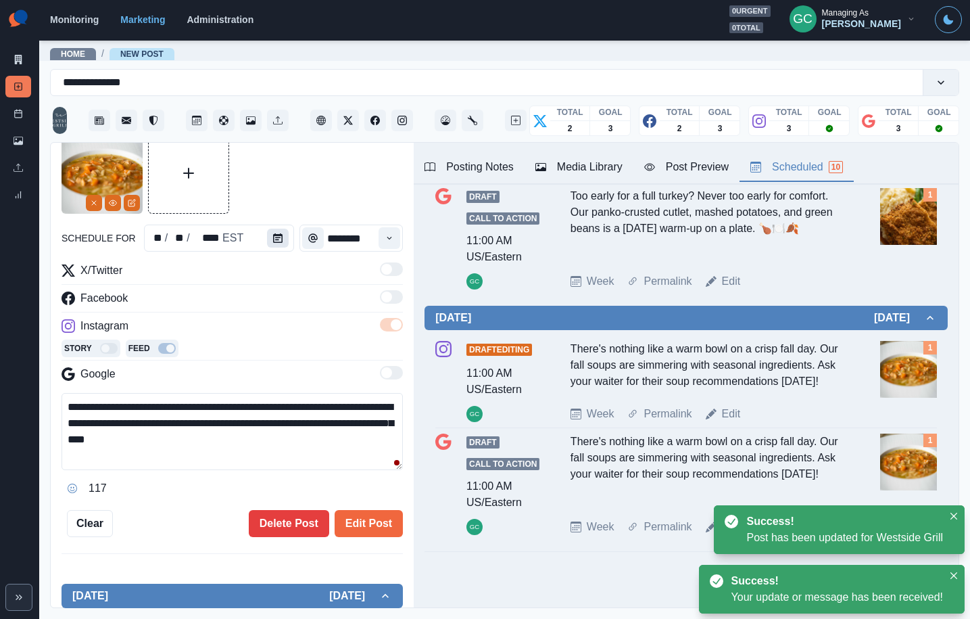
click at [273, 234] on icon "Calendar" at bounding box center [277, 237] width 9 height 9
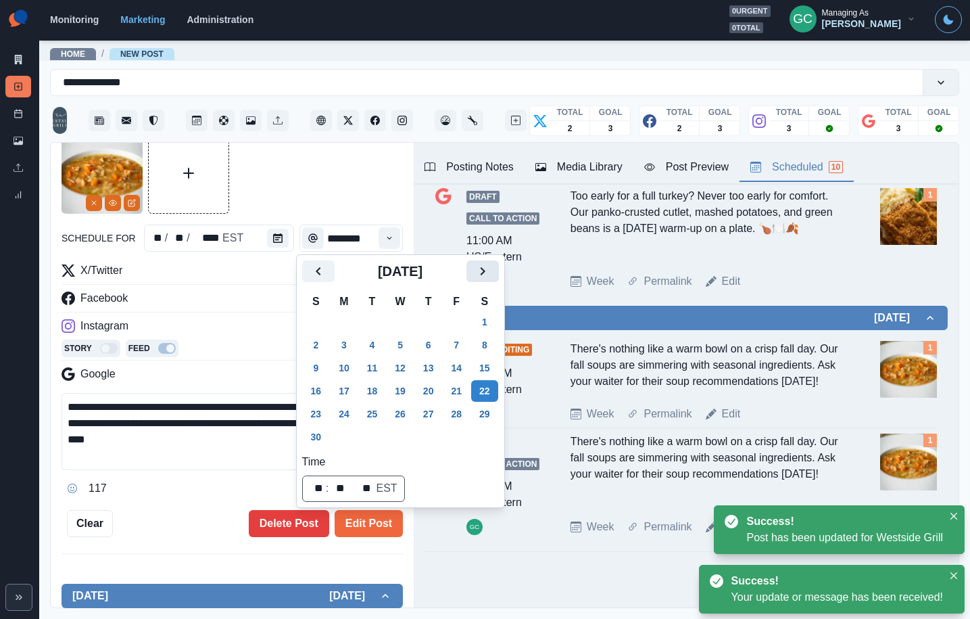
click at [485, 275] on button "Next" at bounding box center [483, 271] width 32 height 22
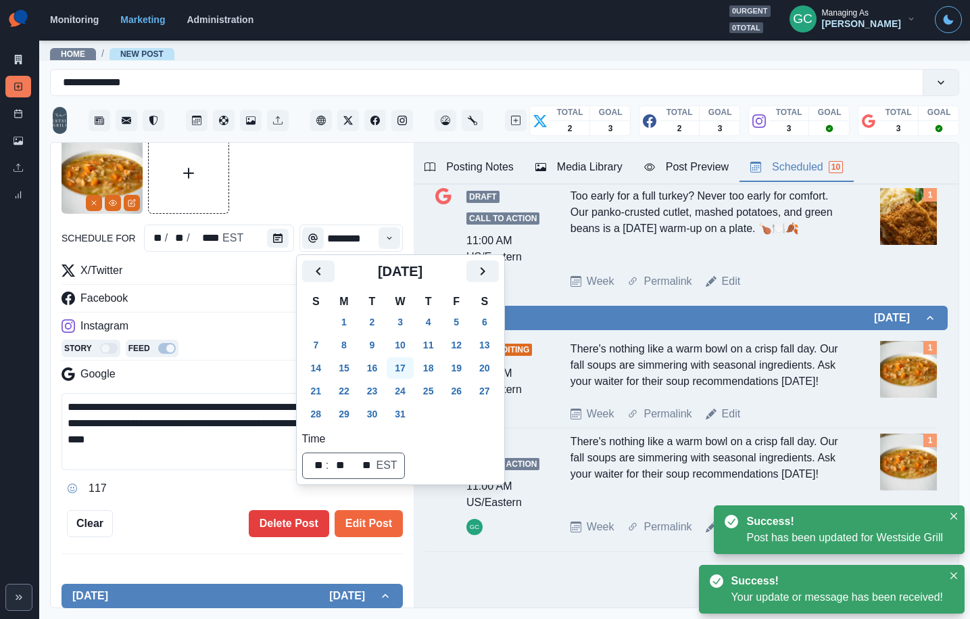
click at [404, 365] on button "17" at bounding box center [400, 368] width 27 height 22
click at [0, 350] on div "**********" at bounding box center [485, 309] width 970 height 619
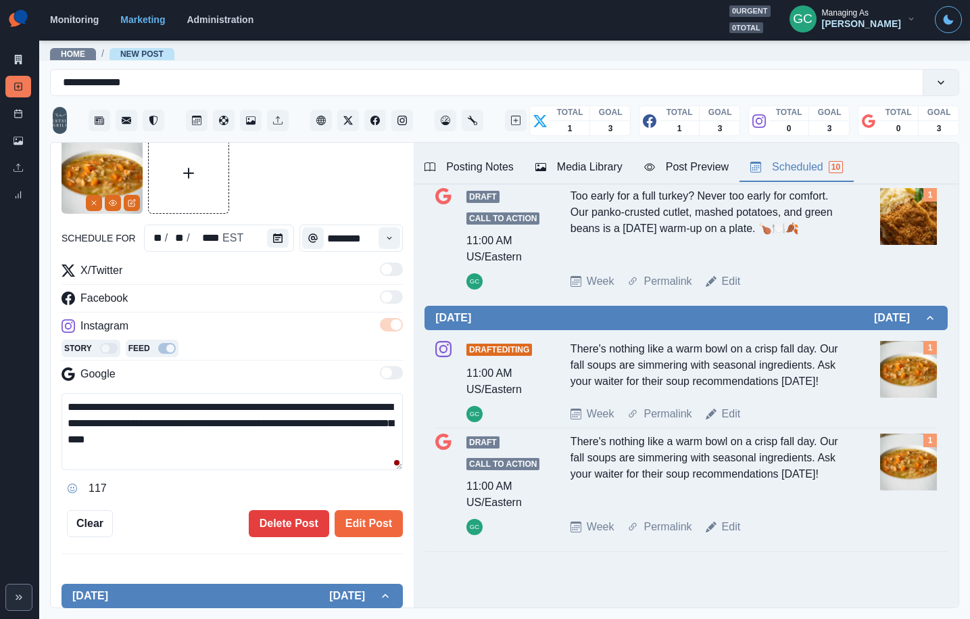
drag, startPoint x: 306, startPoint y: 451, endPoint x: 0, endPoint y: 370, distance: 316.2
click at [80, 399] on textarea "**********" at bounding box center [232, 431] width 341 height 77
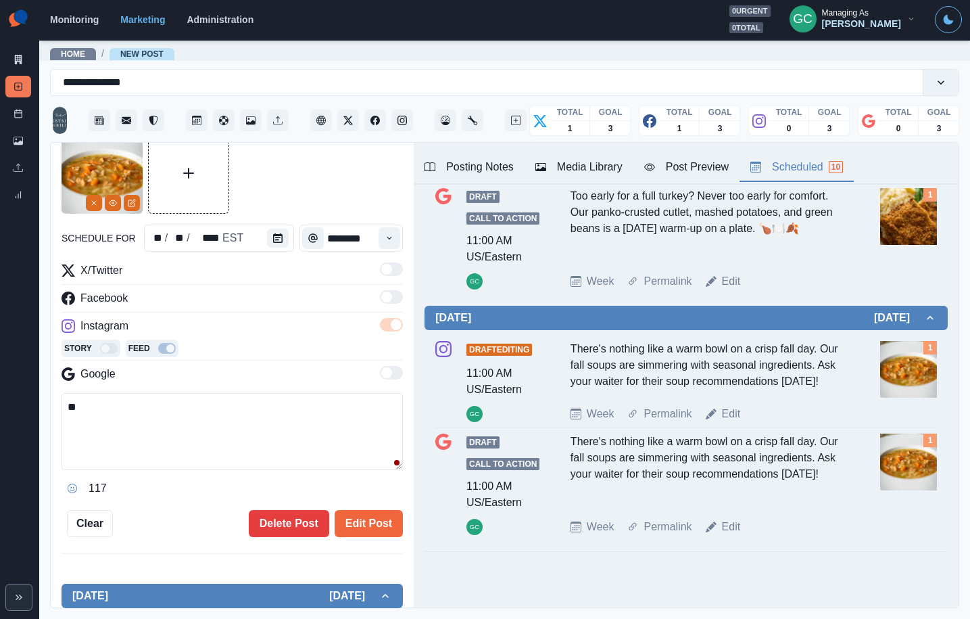
type textarea "*"
paste textarea "**********"
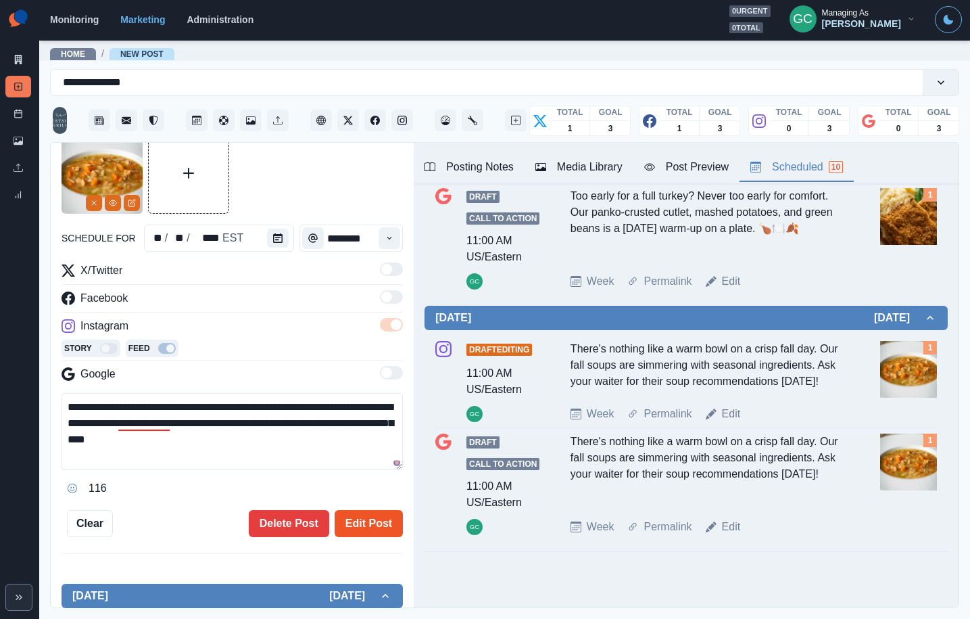
click at [361, 523] on button "Edit Post" at bounding box center [369, 523] width 68 height 27
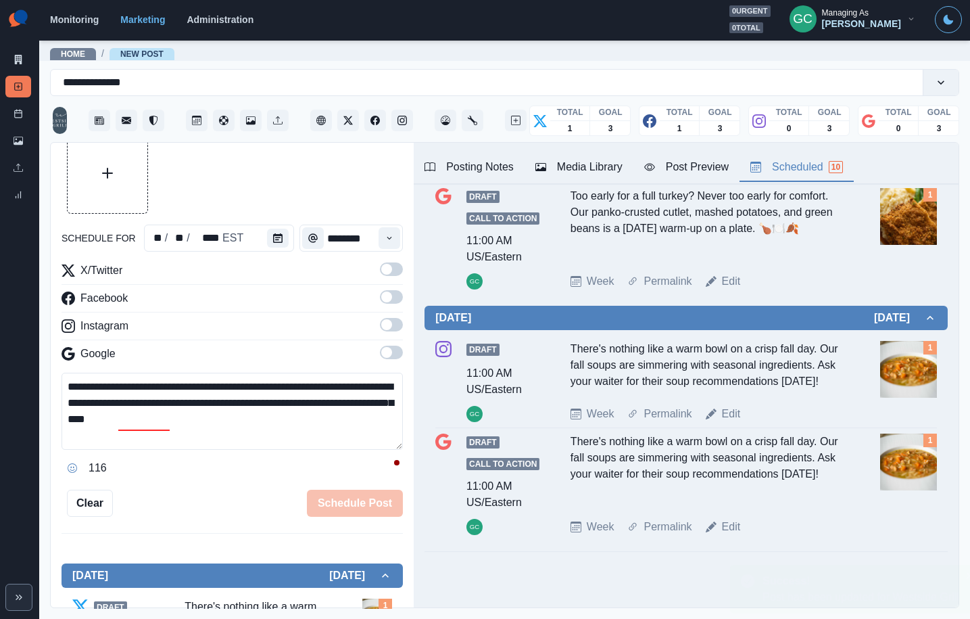
scroll to position [710, 0]
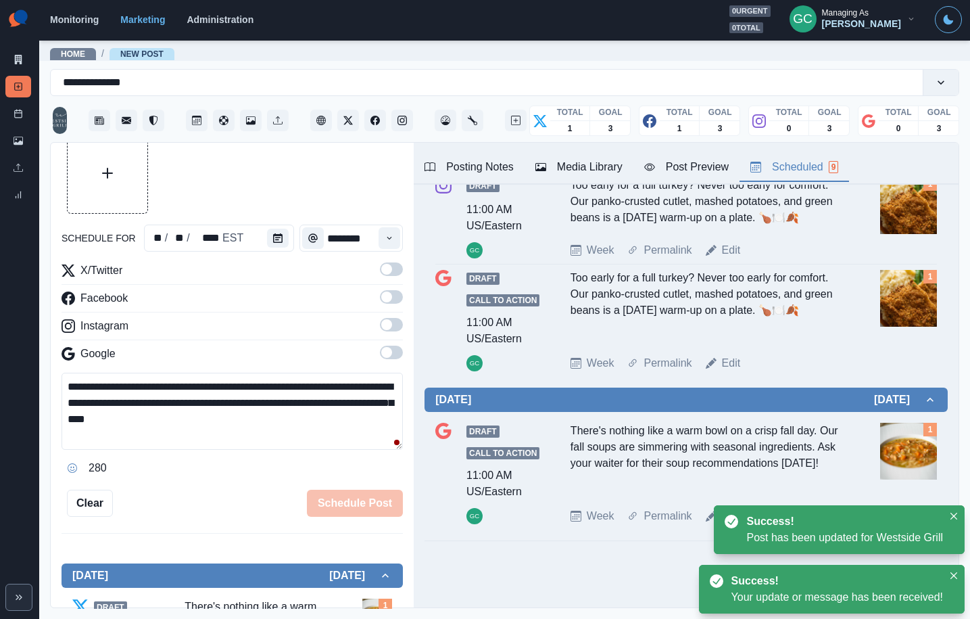
click at [761, 479] on div "There's nothing like a warm bowl on a crisp fall day. Our fall soups are simmer…" at bounding box center [708, 460] width 274 height 74
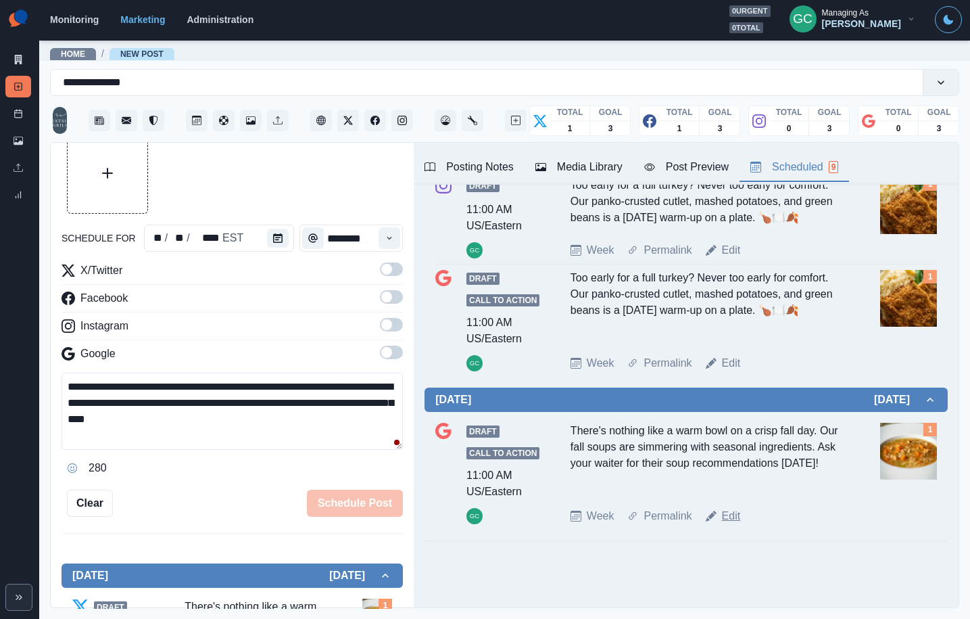
drag, startPoint x: 732, startPoint y: 515, endPoint x: 638, endPoint y: 514, distance: 93.3
click at [732, 515] on link "Edit" at bounding box center [731, 516] width 19 height 16
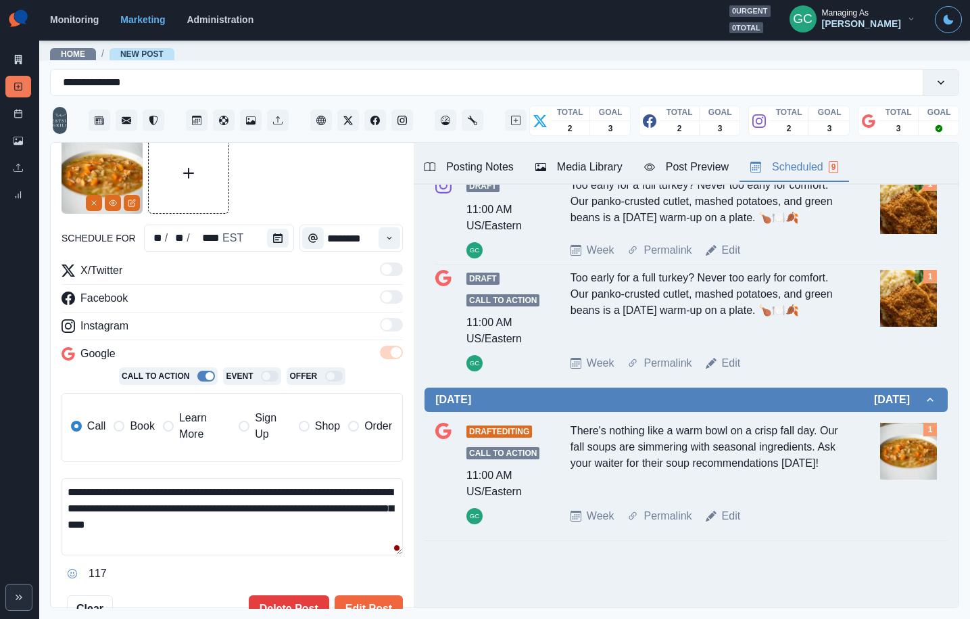
drag, startPoint x: 245, startPoint y: 533, endPoint x: 1, endPoint y: 410, distance: 274.0
click at [0, 417] on div "**********" at bounding box center [485, 309] width 970 height 619
paste textarea "*"
type textarea "**********"
click at [277, 241] on icon "Calendar" at bounding box center [277, 237] width 9 height 9
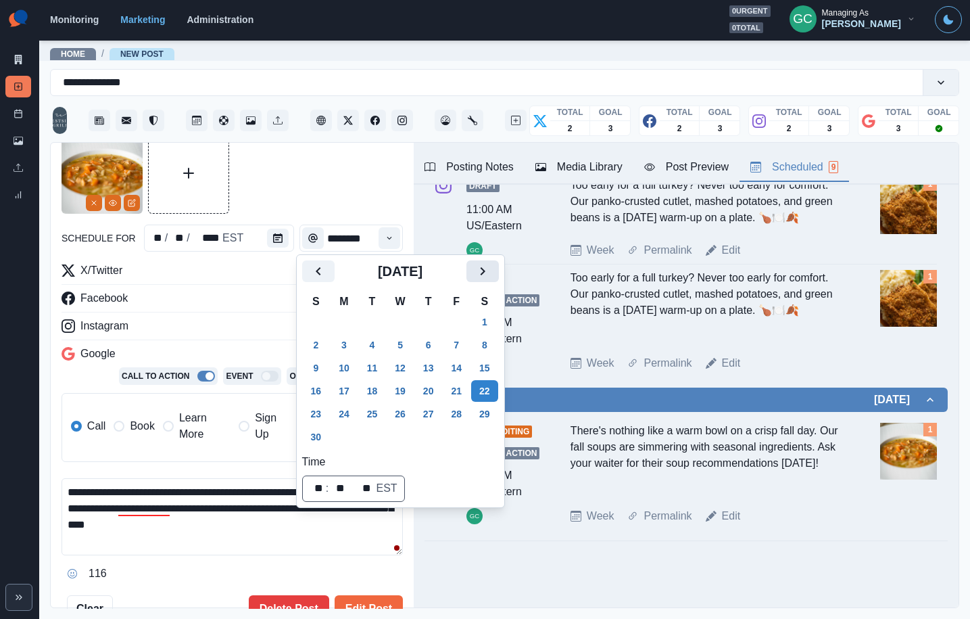
click at [488, 271] on icon "Next" at bounding box center [483, 271] width 16 height 16
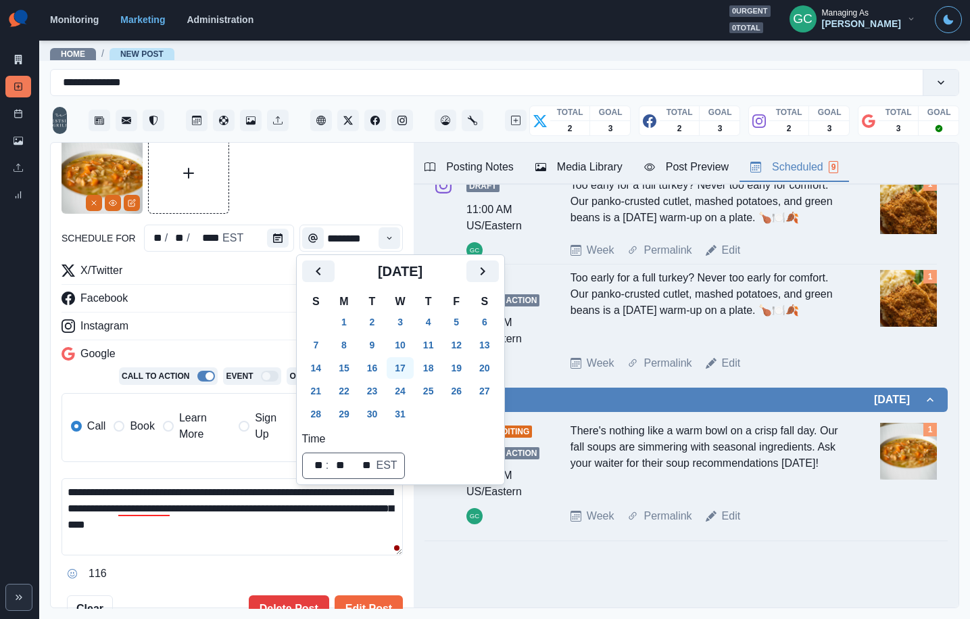
click at [402, 364] on button "17" at bounding box center [400, 368] width 27 height 22
click at [202, 349] on div "Google" at bounding box center [232, 357] width 341 height 22
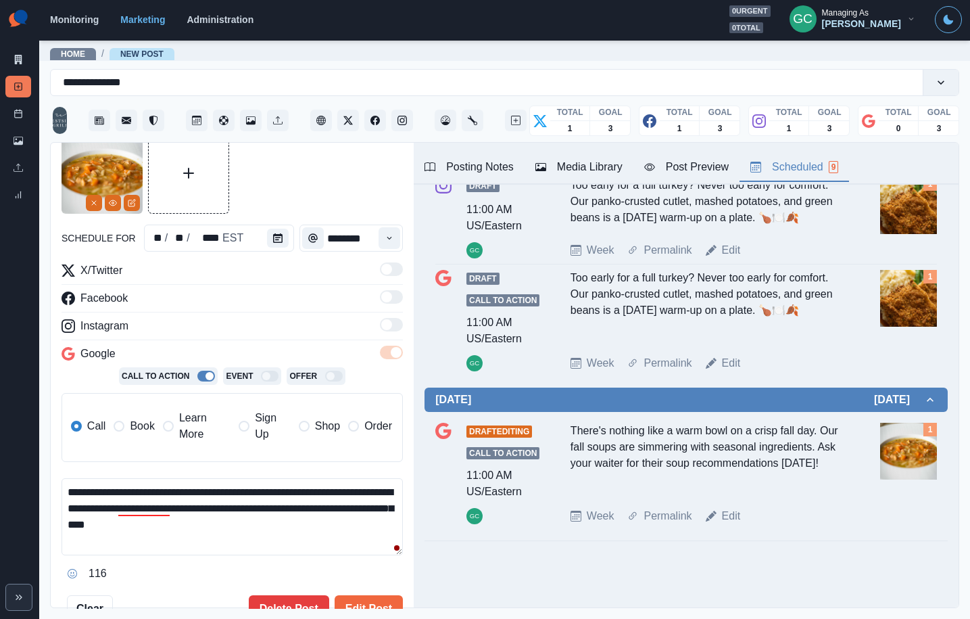
scroll to position [62, 0]
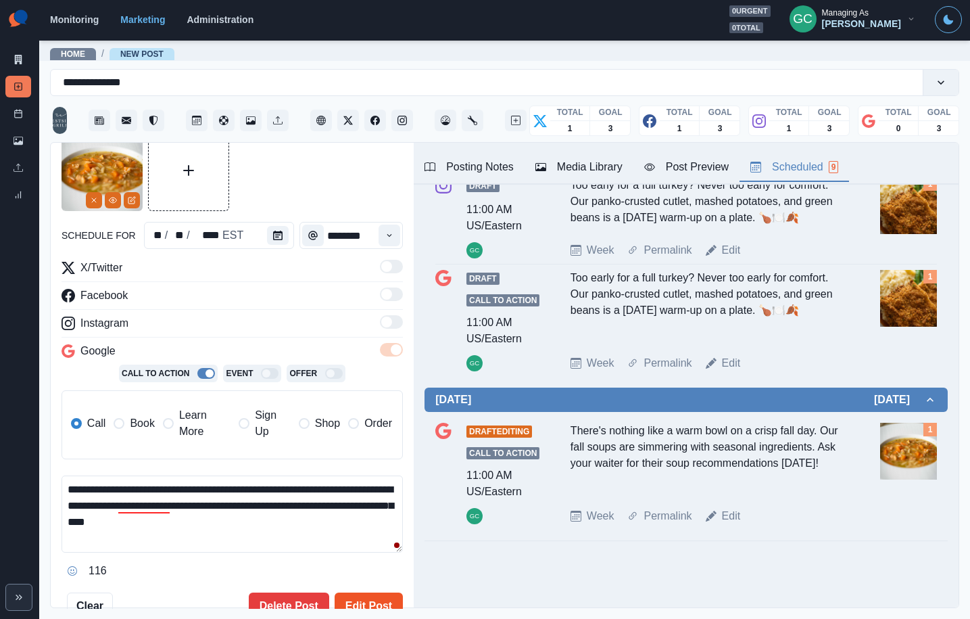
drag, startPoint x: 374, startPoint y: 607, endPoint x: 397, endPoint y: 603, distance: 23.5
click at [374, 607] on button "Edit Post" at bounding box center [369, 605] width 68 height 27
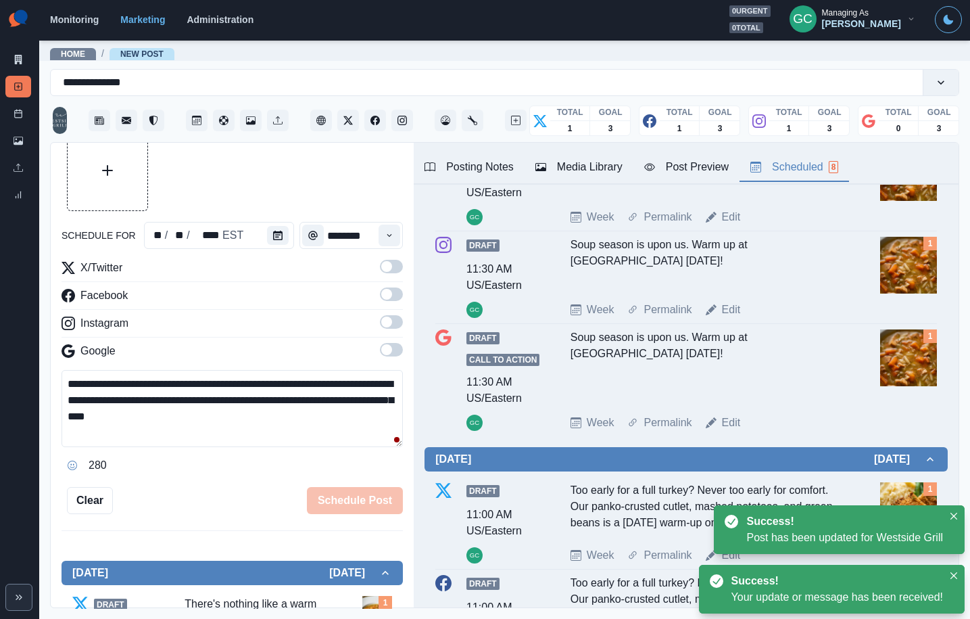
scroll to position [60, 0]
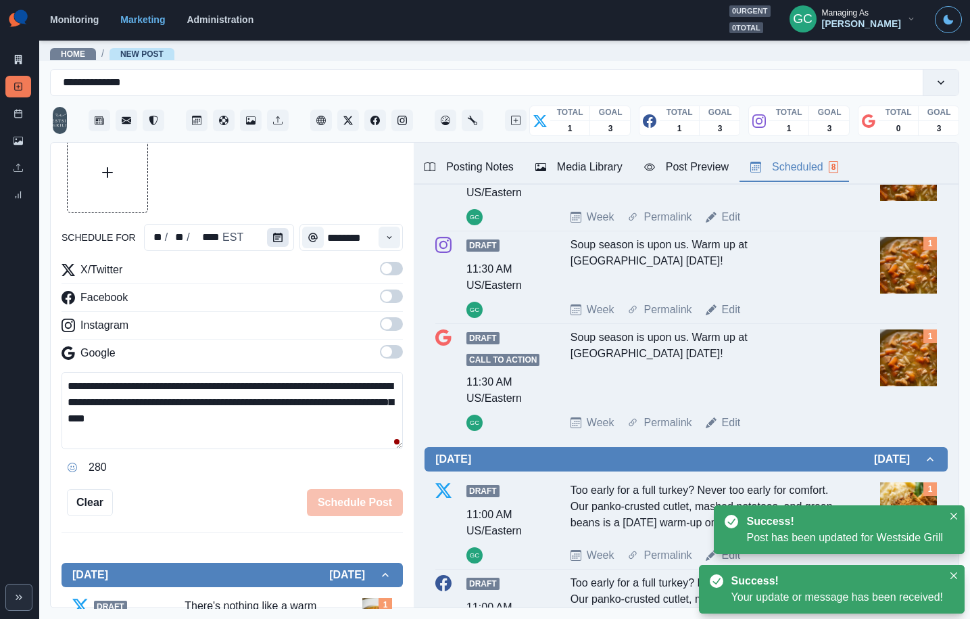
click at [269, 230] on button "Calendar" at bounding box center [278, 237] width 22 height 19
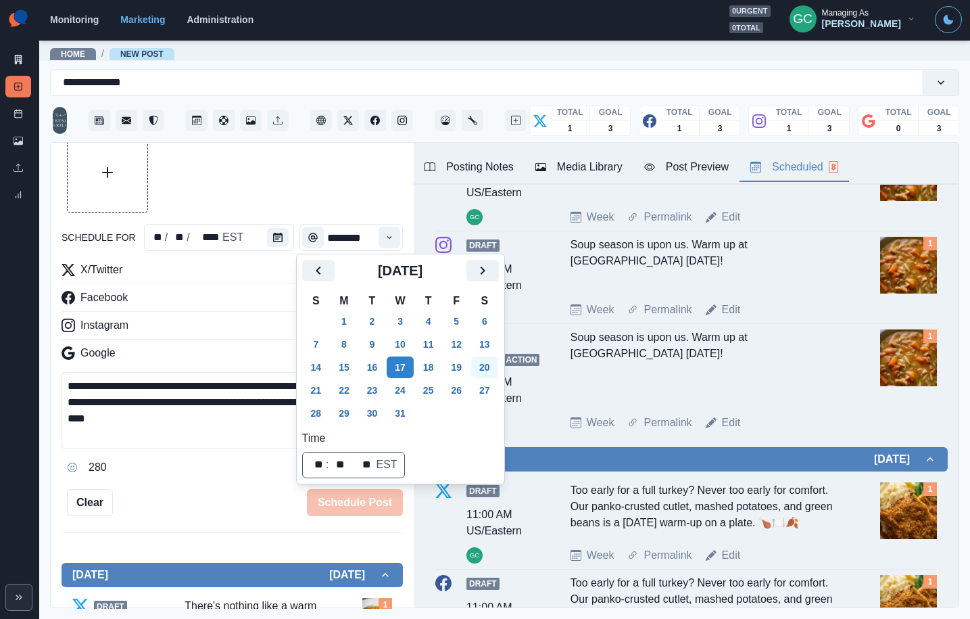
click at [497, 368] on button "20" at bounding box center [484, 367] width 27 height 22
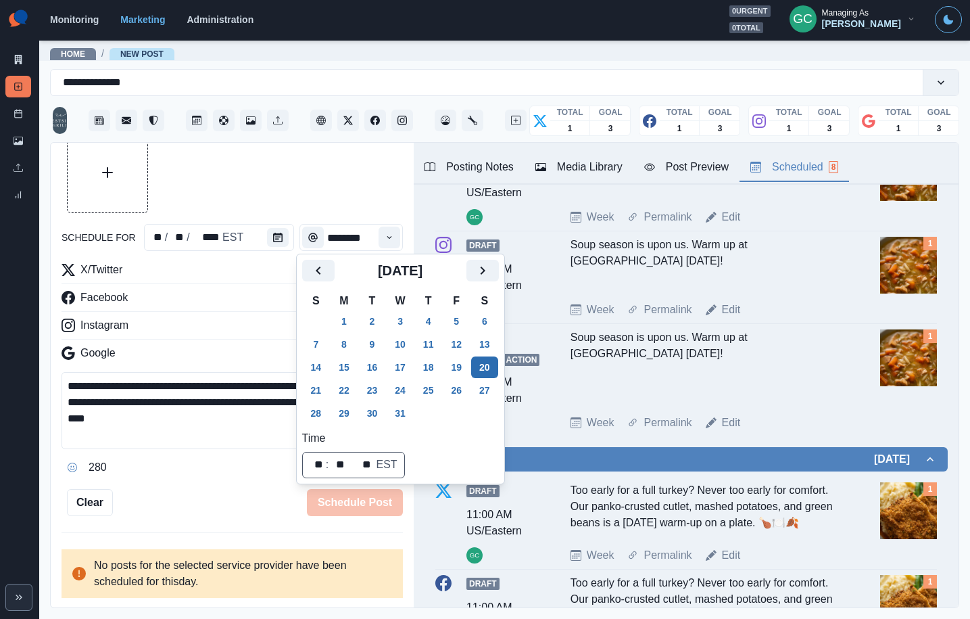
scroll to position [59, 0]
click at [439, 369] on button "18" at bounding box center [428, 367] width 27 height 22
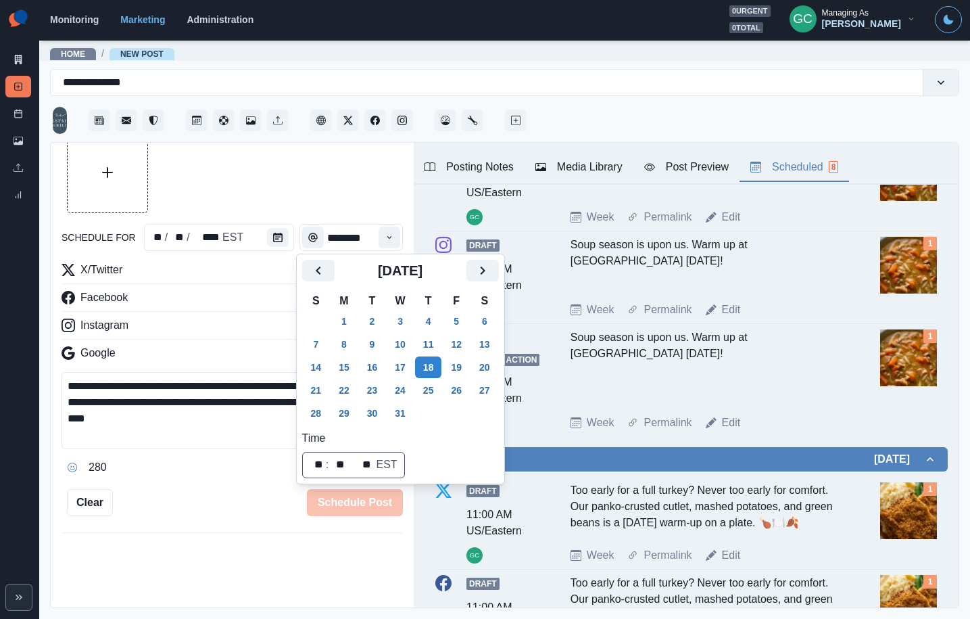
scroll to position [59, 0]
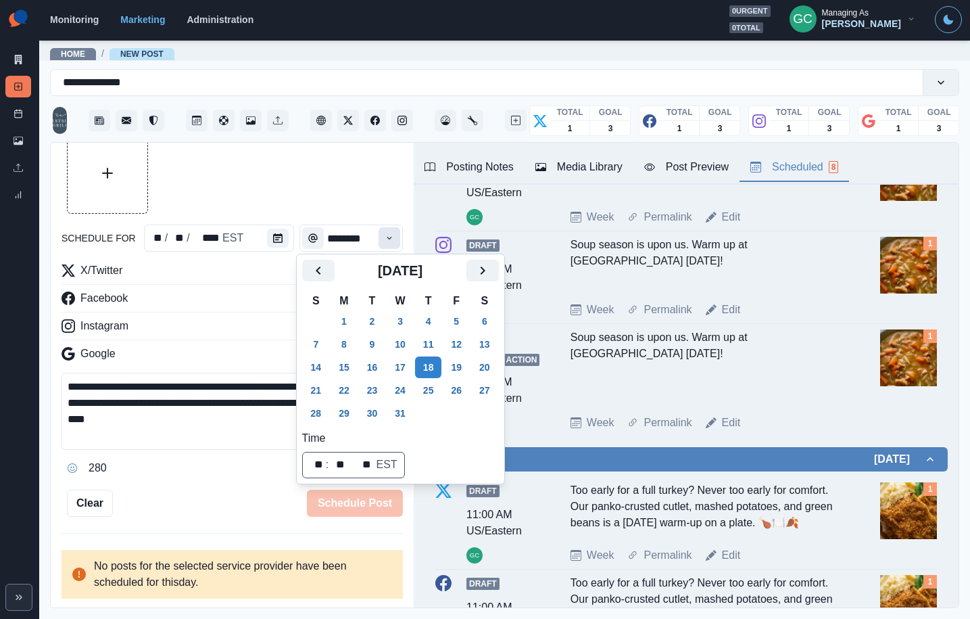
click at [392, 235] on icon "Time" at bounding box center [389, 237] width 9 height 9
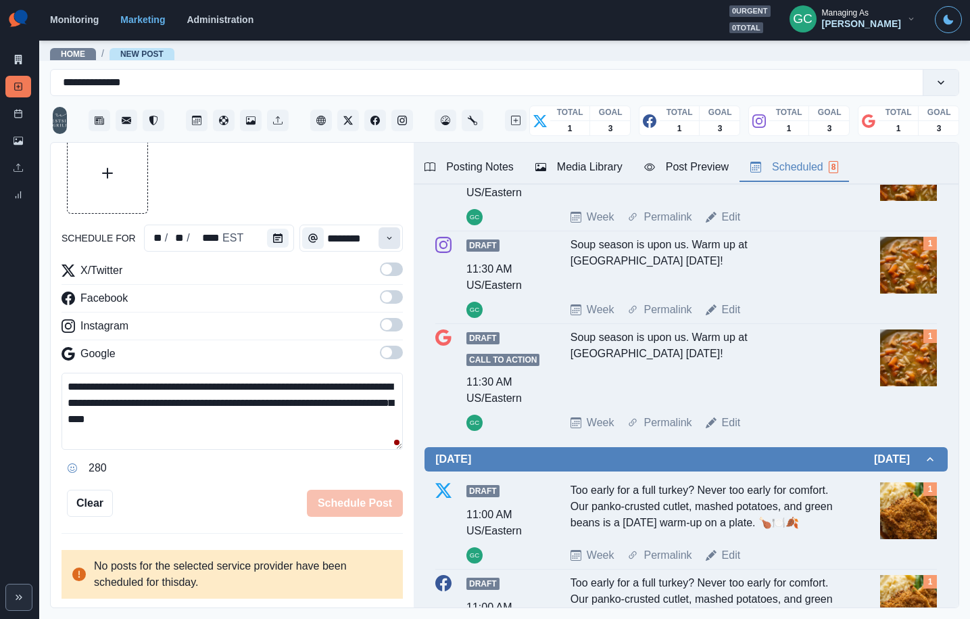
click at [388, 239] on icon "Time" at bounding box center [389, 237] width 9 height 9
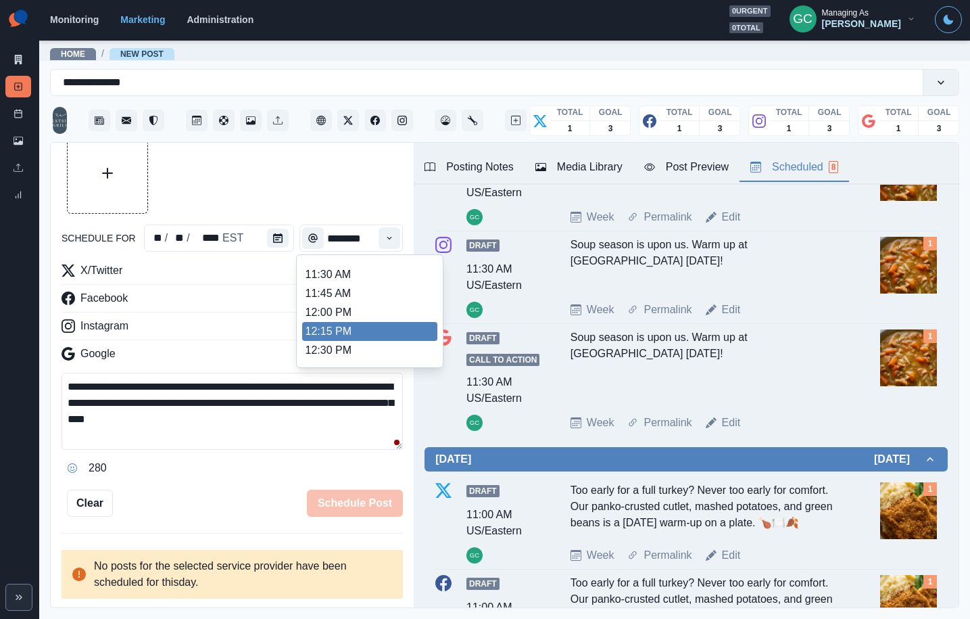
scroll to position [327, 0]
click at [392, 327] on li "1:00 PM" at bounding box center [369, 321] width 135 height 19
type input "*******"
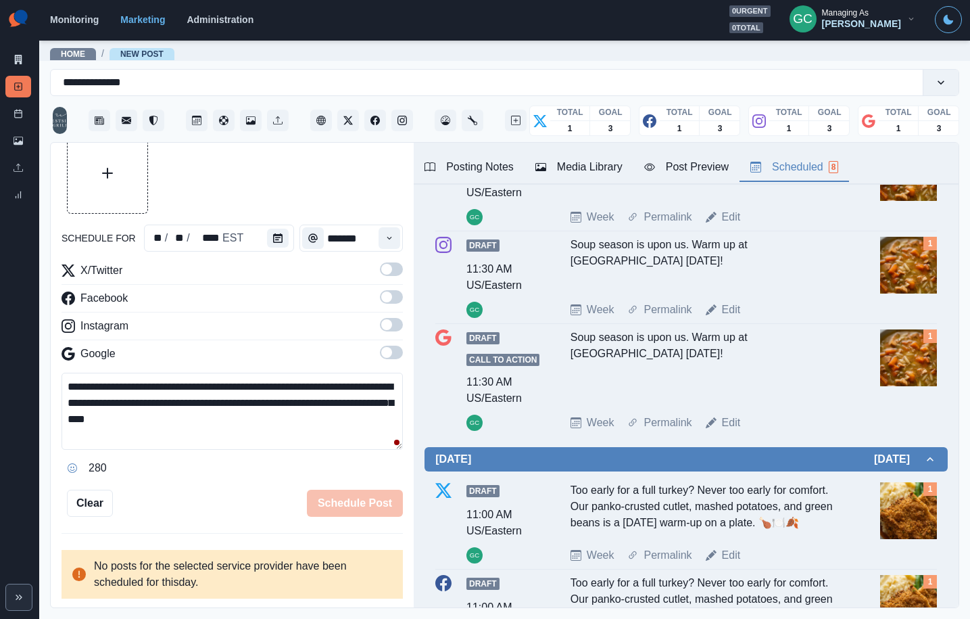
drag, startPoint x: 399, startPoint y: 351, endPoint x: 396, endPoint y: 342, distance: 9.4
click at [399, 350] on span at bounding box center [391, 353] width 23 height 14
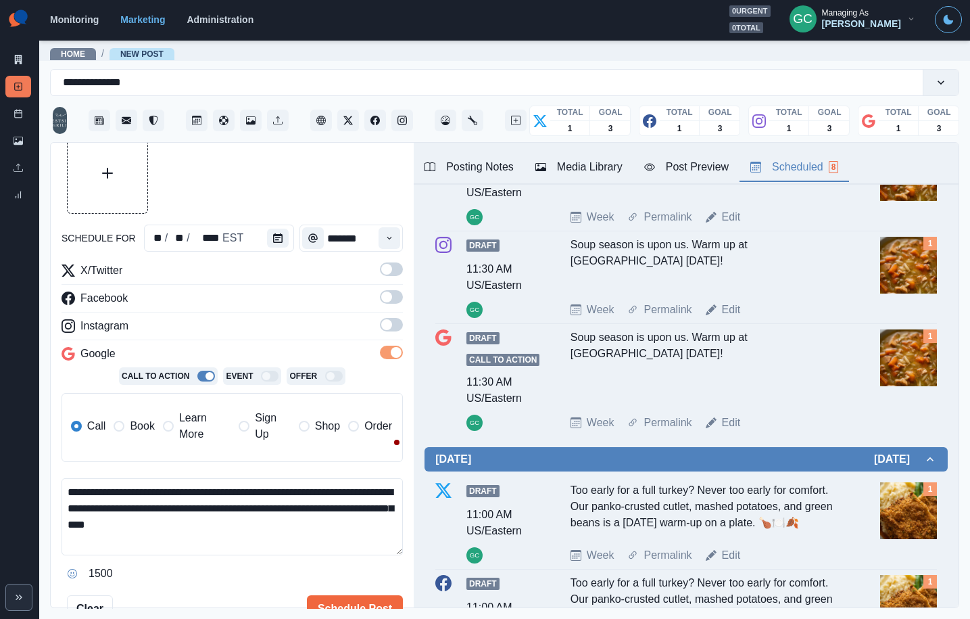
drag, startPoint x: 398, startPoint y: 331, endPoint x: 396, endPoint y: 312, distance: 18.3
click at [398, 330] on span at bounding box center [391, 325] width 23 height 14
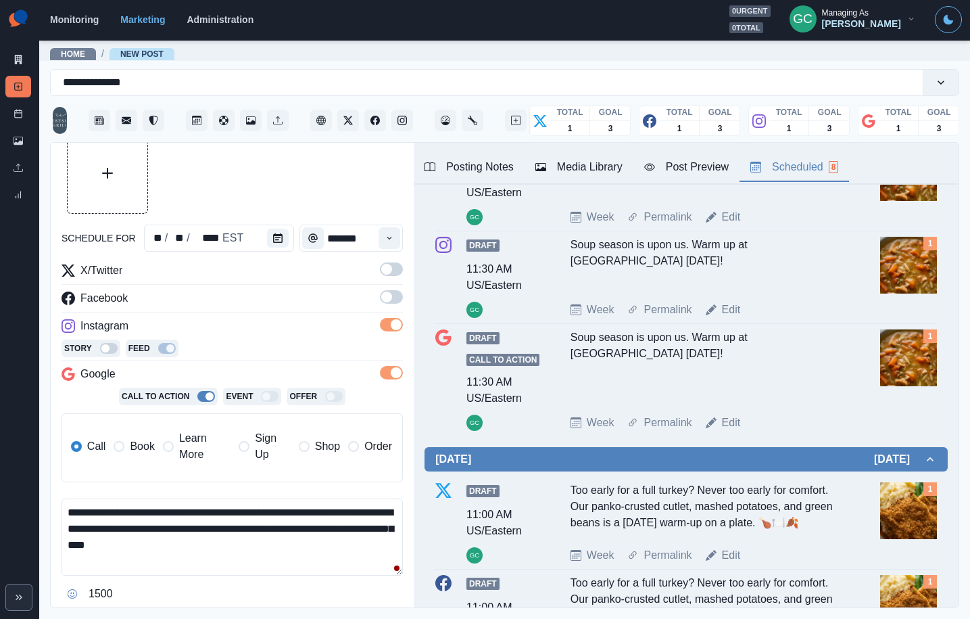
click at [397, 289] on div "X/Twitter Facebook Instagram Story Feed Google Call To Action Event Offer Call …" at bounding box center [232, 377] width 341 height 231
click at [385, 264] on span at bounding box center [386, 269] width 11 height 11
drag, startPoint x: 392, startPoint y: 298, endPoint x: 358, endPoint y: 327, distance: 44.1
click at [392, 299] on span at bounding box center [391, 297] width 23 height 14
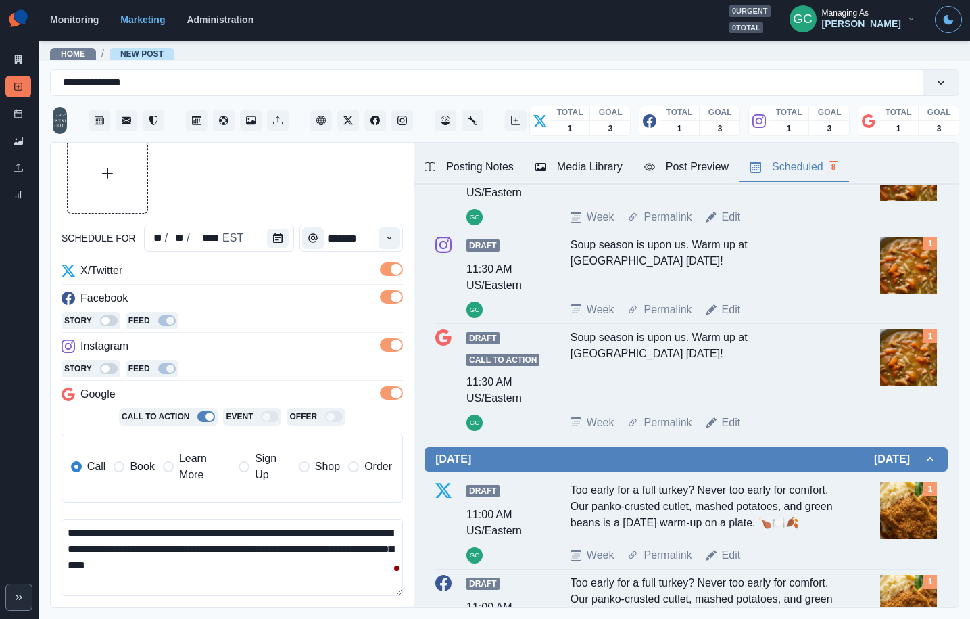
drag, startPoint x: 191, startPoint y: 469, endPoint x: 255, endPoint y: 395, distance: 97.8
click at [191, 468] on span "Learn More" at bounding box center [204, 466] width 51 height 32
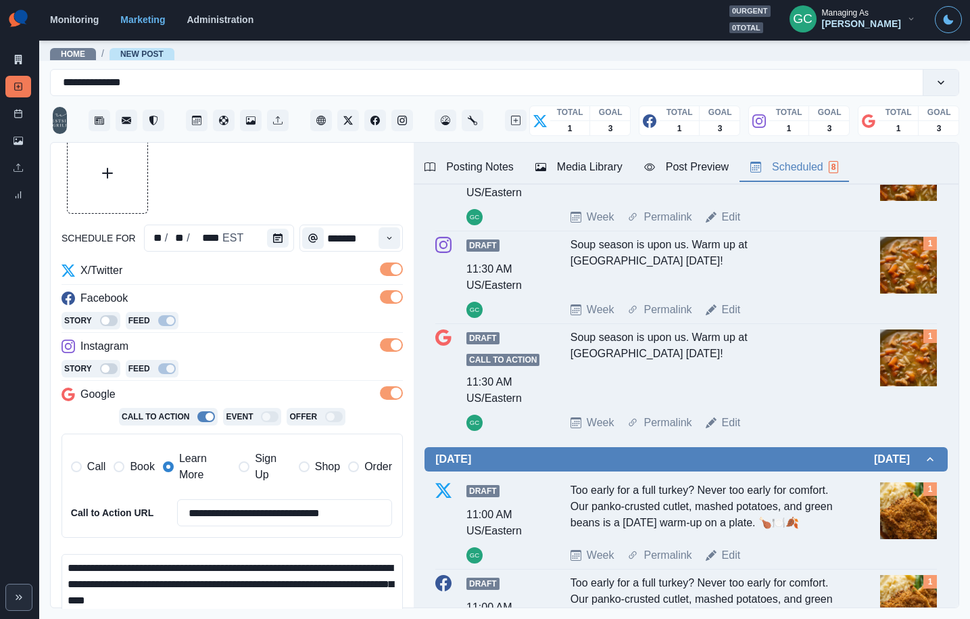
click at [256, 393] on div "Google" at bounding box center [232, 397] width 341 height 22
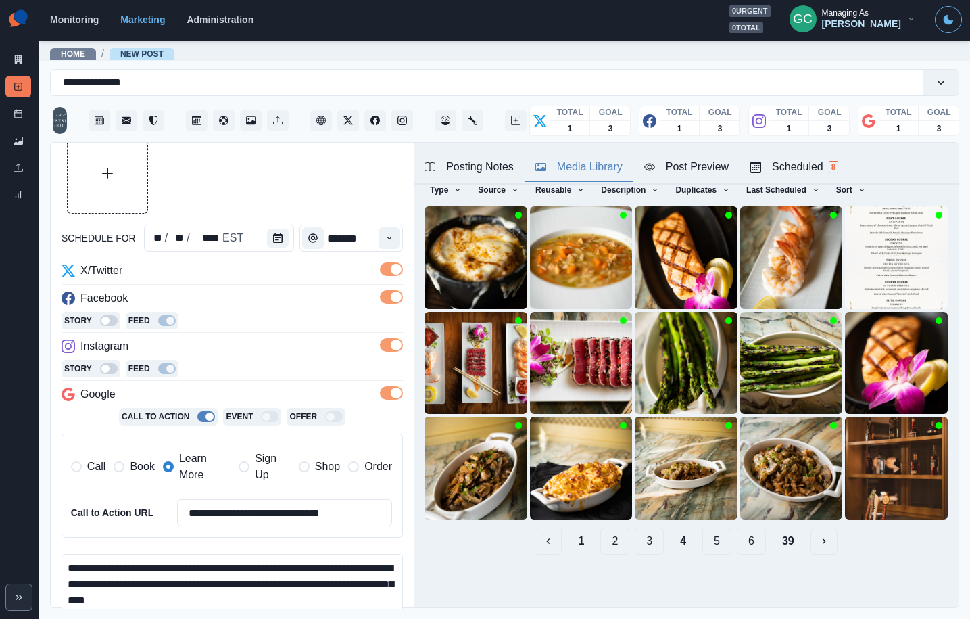
click at [598, 162] on div "Media Library" at bounding box center [579, 167] width 87 height 16
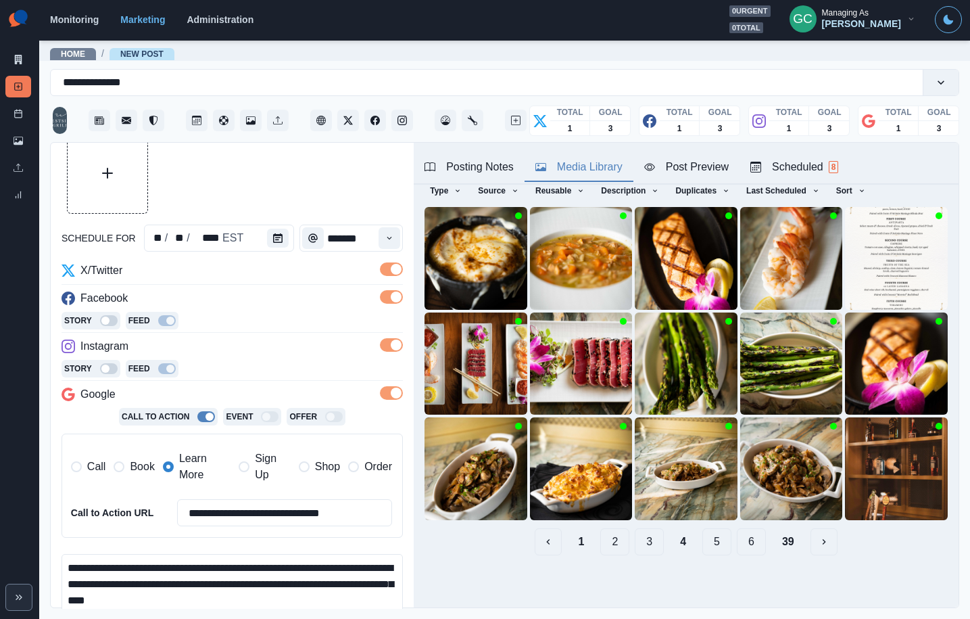
click at [756, 547] on button "6" at bounding box center [751, 541] width 29 height 27
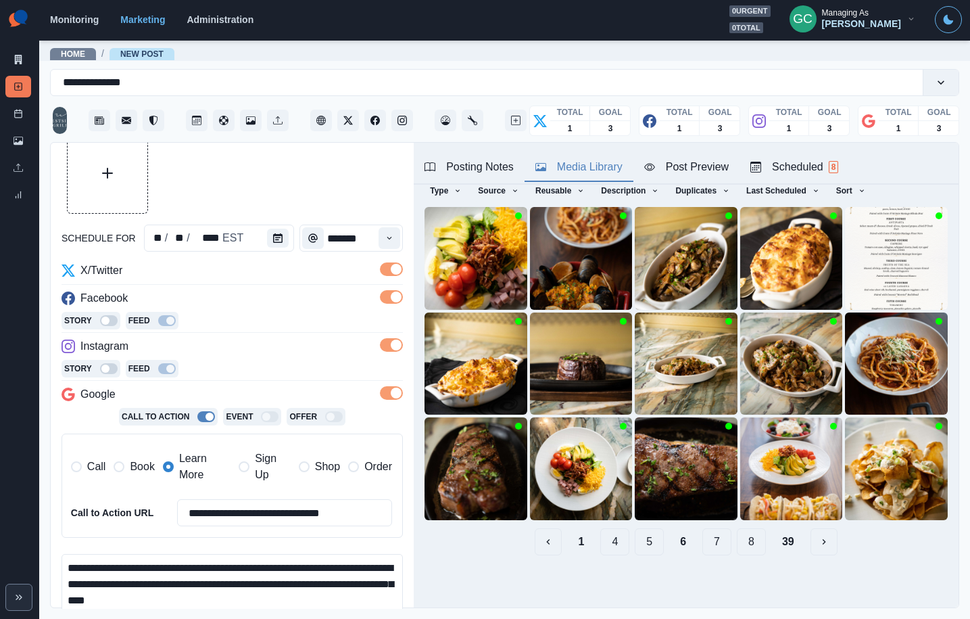
click at [751, 539] on button "8" at bounding box center [751, 541] width 29 height 27
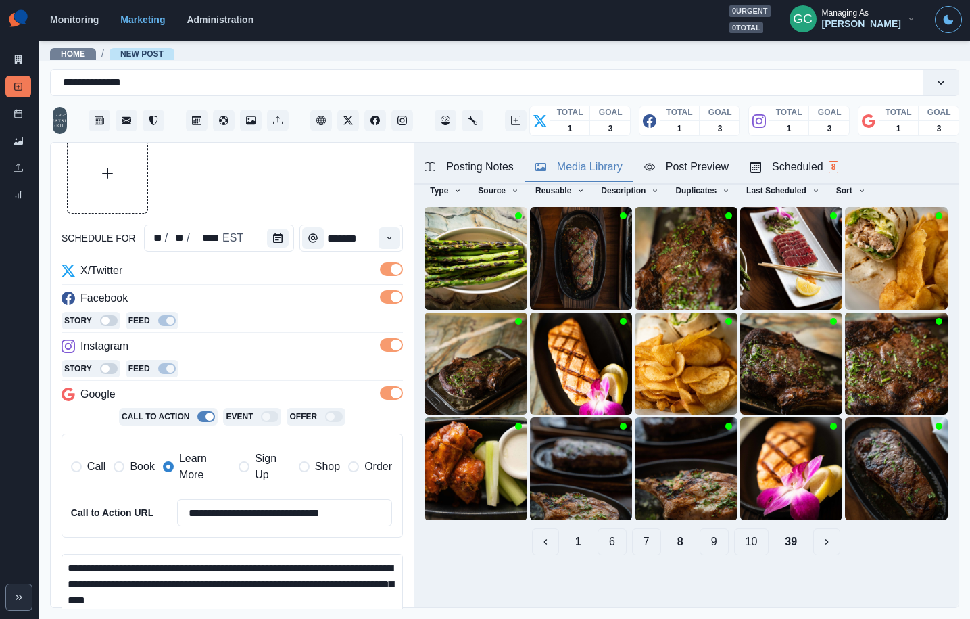
click at [751, 548] on button "10" at bounding box center [751, 541] width 35 height 27
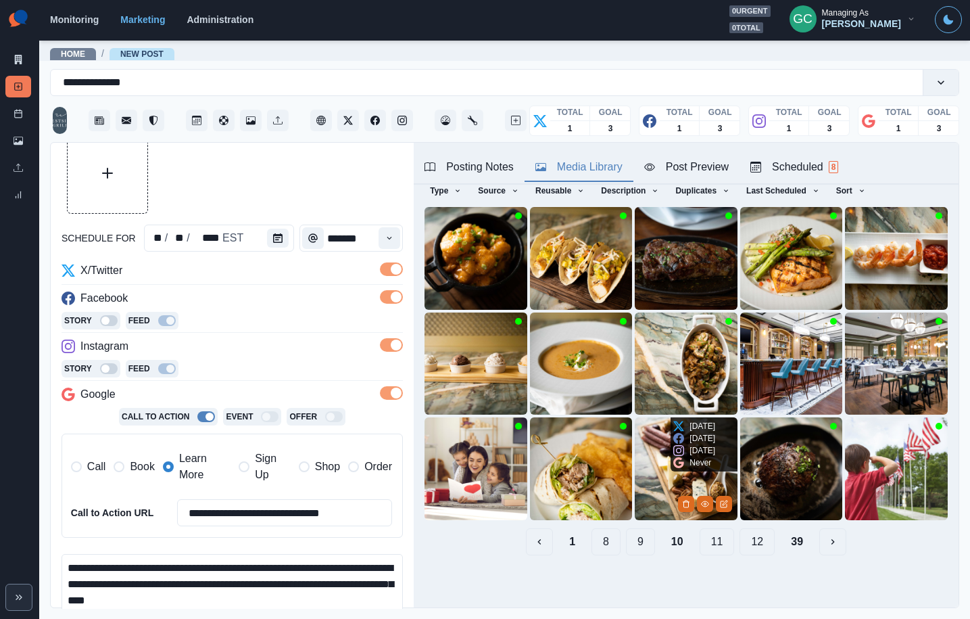
click at [654, 467] on img at bounding box center [686, 468] width 103 height 103
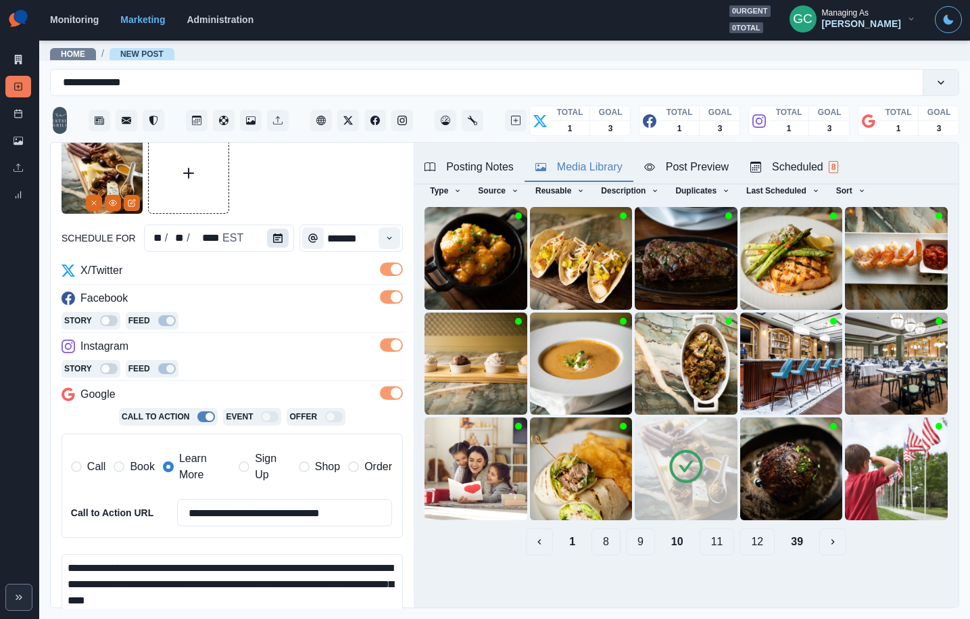
click at [273, 236] on icon "Calendar" at bounding box center [277, 237] width 9 height 9
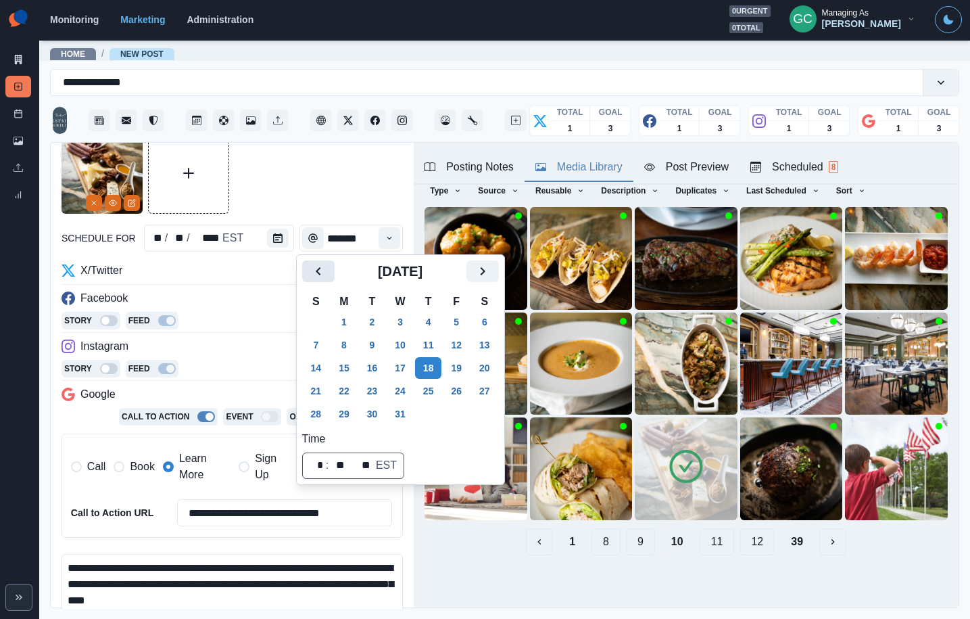
click at [321, 270] on icon "Previous" at bounding box center [318, 271] width 16 height 16
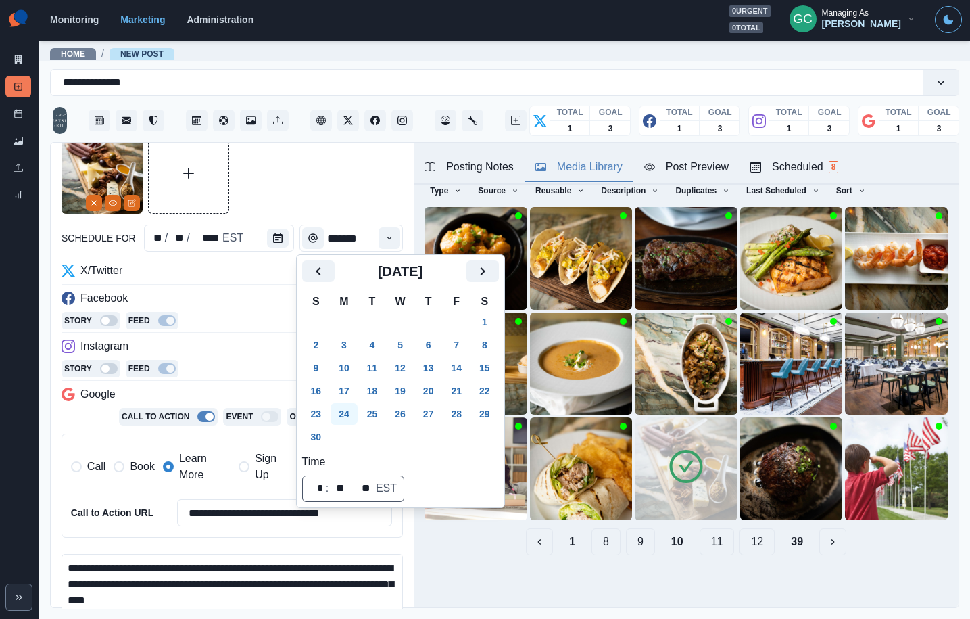
click at [346, 417] on button "24" at bounding box center [344, 414] width 27 height 22
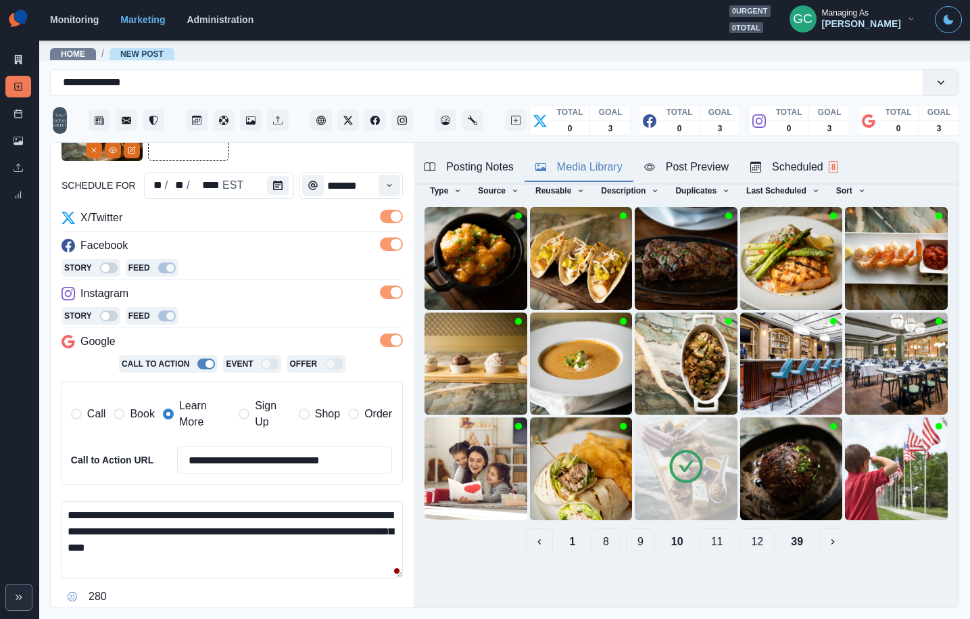
scroll to position [172, 0]
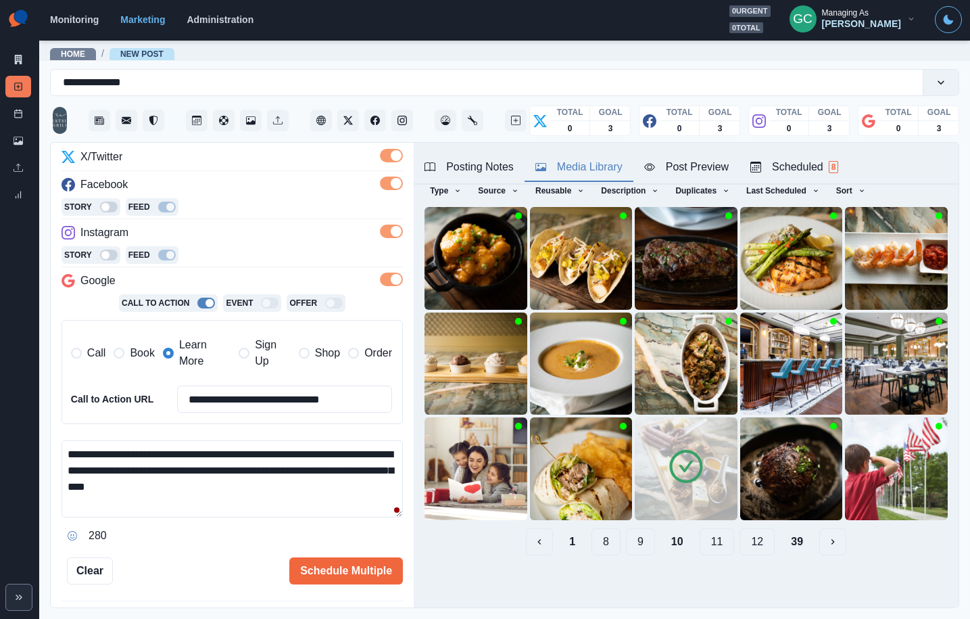
click at [210, 486] on textarea "**********" at bounding box center [232, 478] width 341 height 77
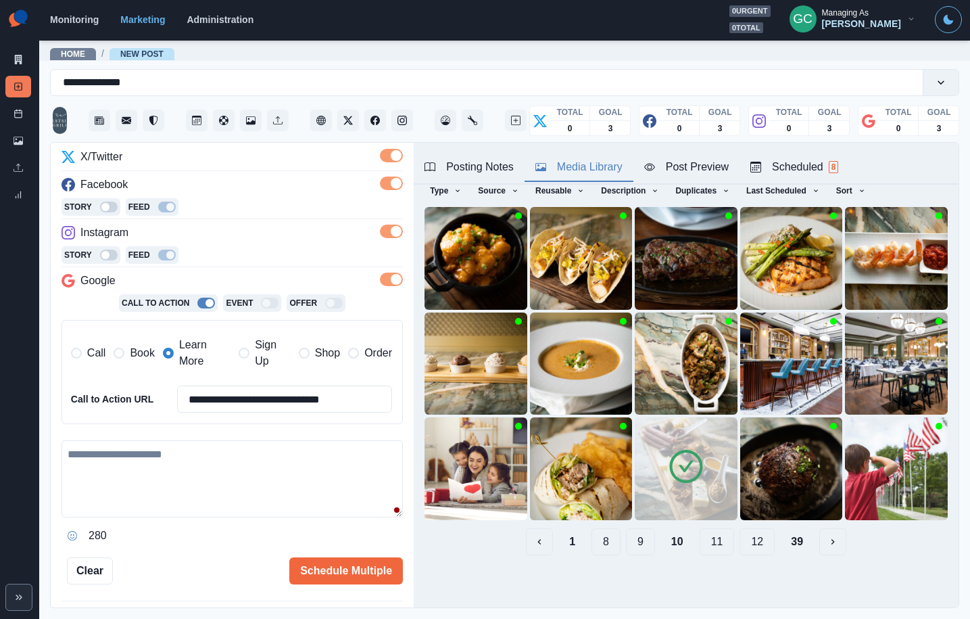
paste textarea "**********"
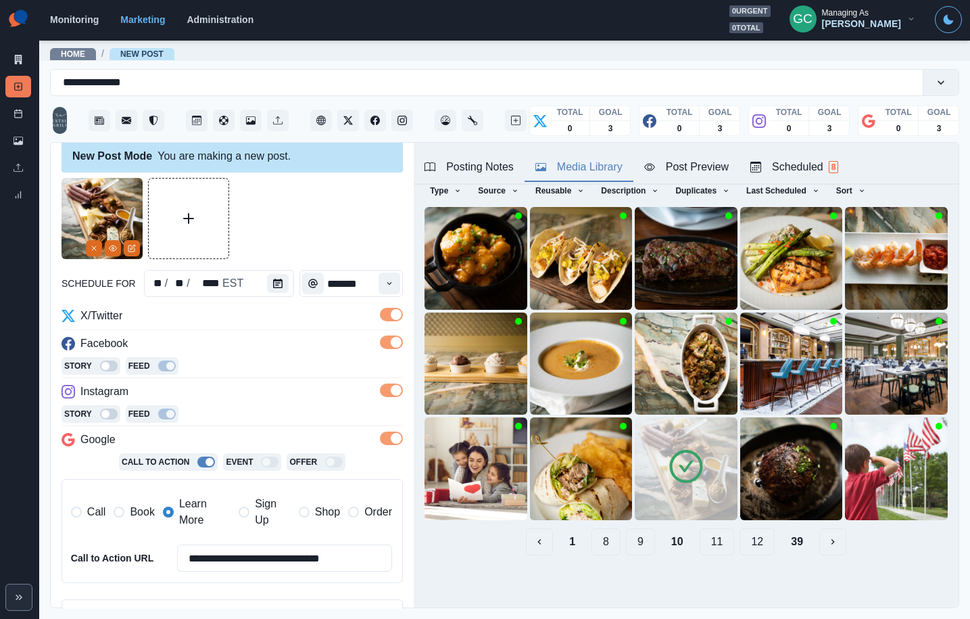
scroll to position [0, 0]
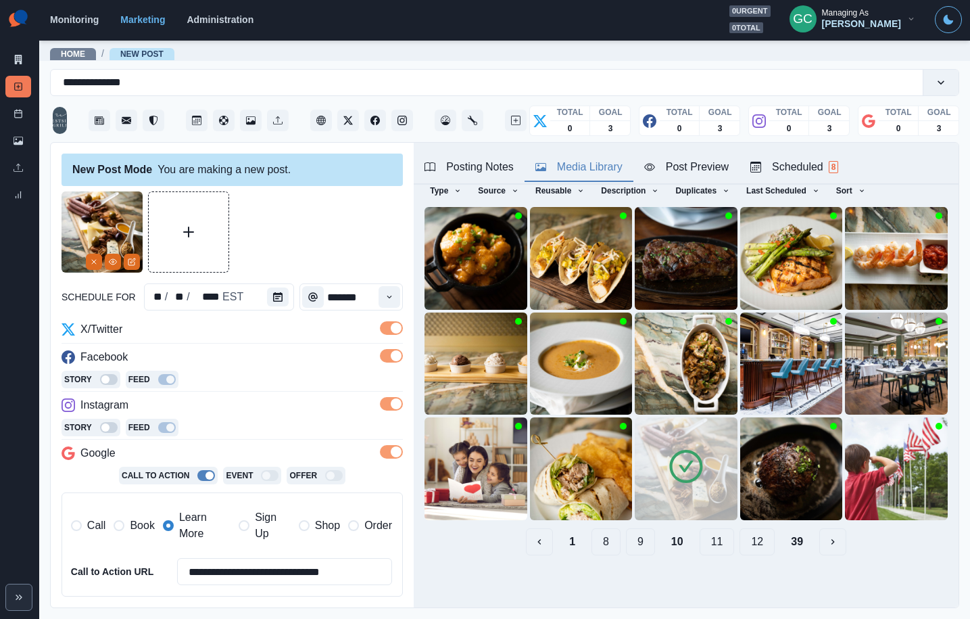
click at [834, 165] on span "8" at bounding box center [834, 167] width 10 height 12
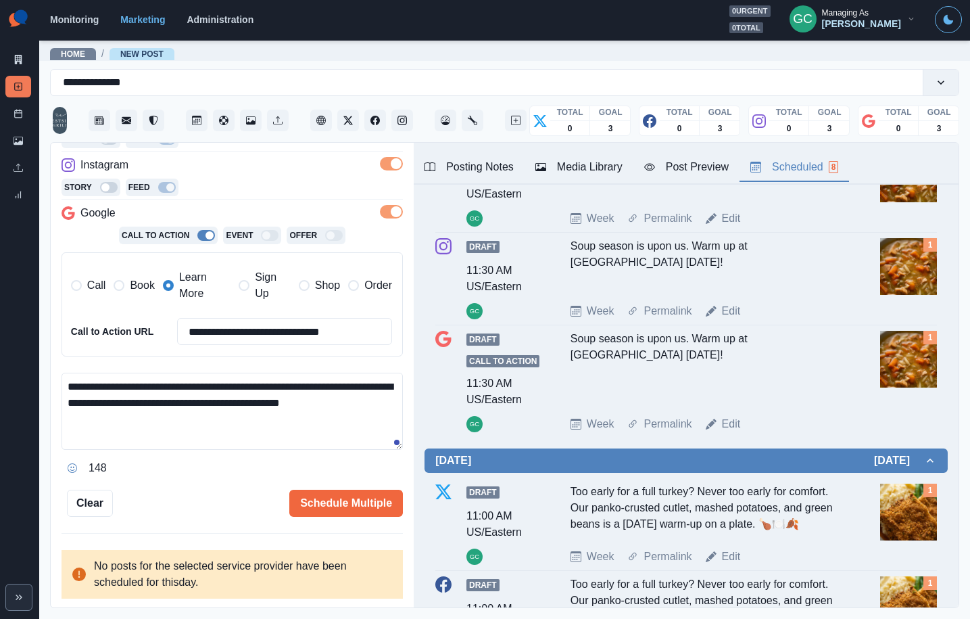
scroll to position [488, 0]
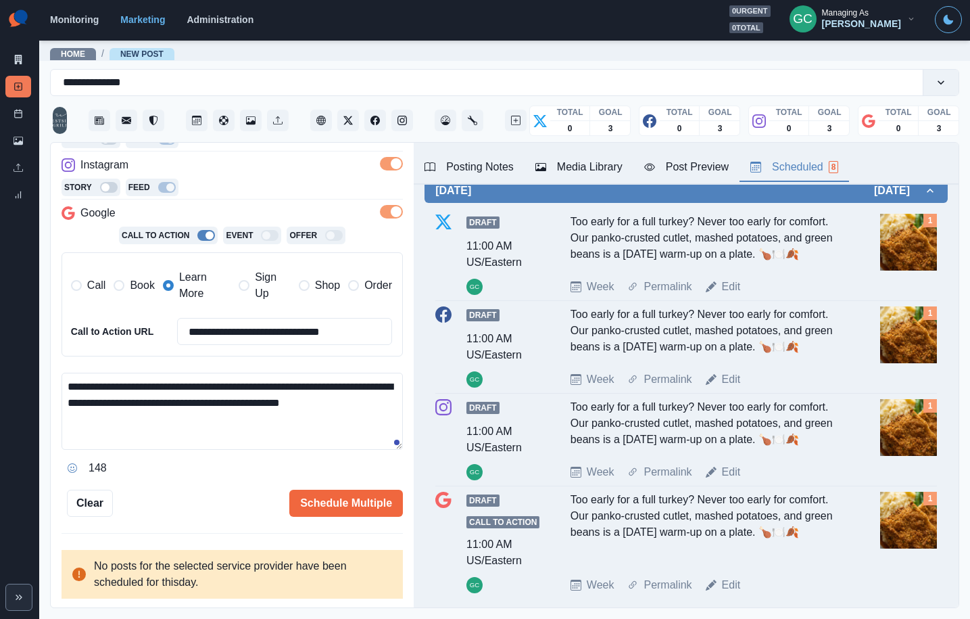
click at [392, 405] on textarea "**********" at bounding box center [232, 411] width 341 height 77
click at [396, 404] on textarea "**********" at bounding box center [232, 411] width 341 height 77
type textarea "**********"
click at [360, 507] on button "Schedule Multiple" at bounding box center [346, 503] width 114 height 27
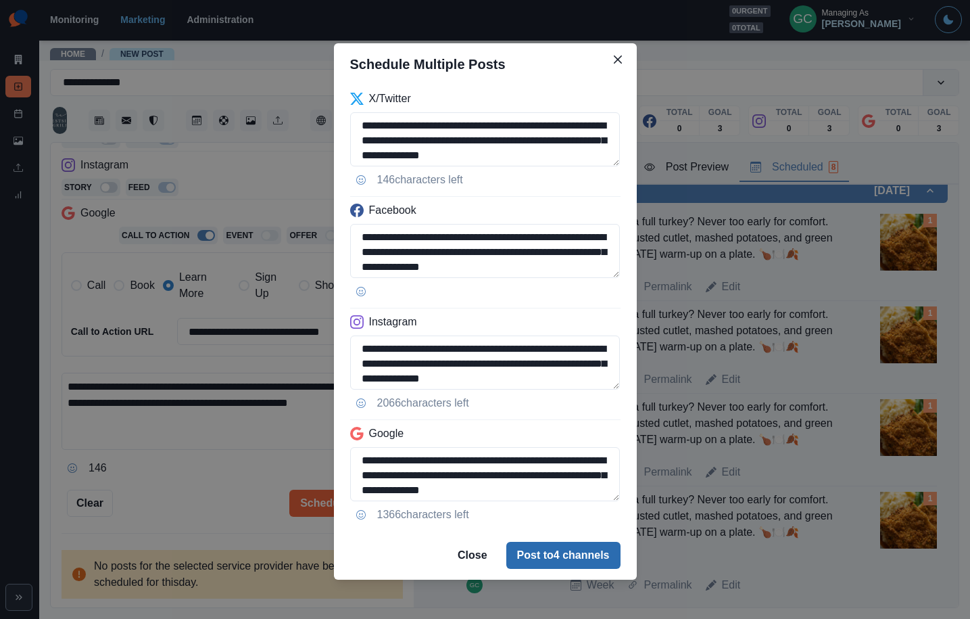
click at [582, 559] on button "Post to 4 channels" at bounding box center [563, 555] width 114 height 27
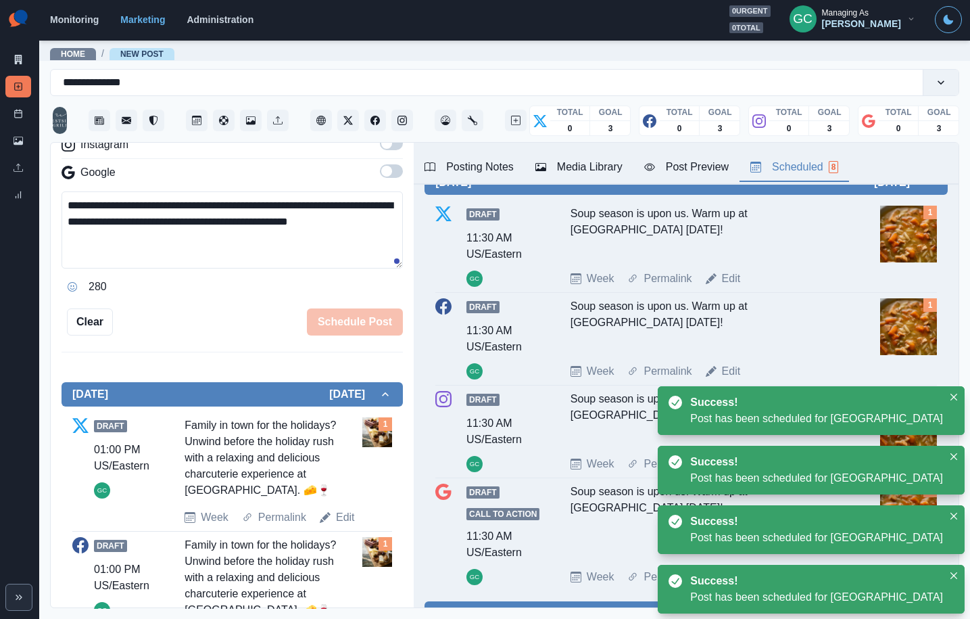
scroll to position [0, 0]
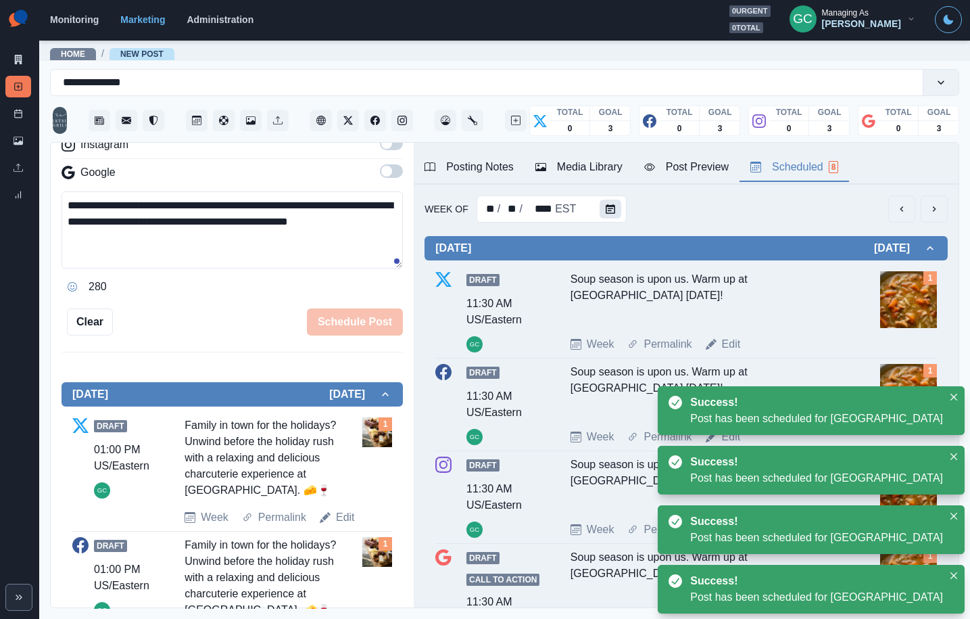
click at [606, 213] on icon "Calendar" at bounding box center [610, 208] width 9 height 9
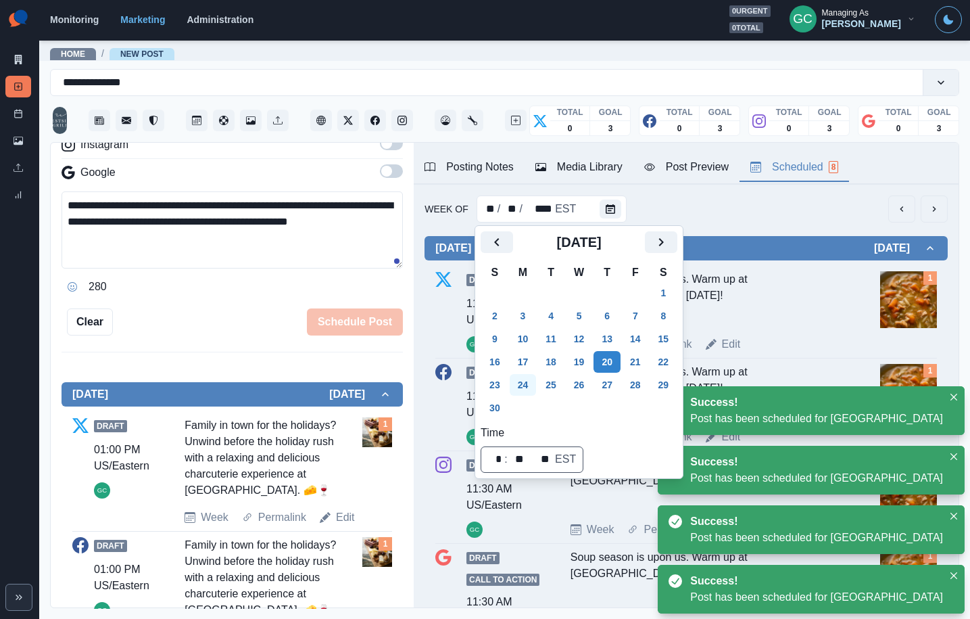
click at [528, 388] on button "24" at bounding box center [523, 385] width 27 height 22
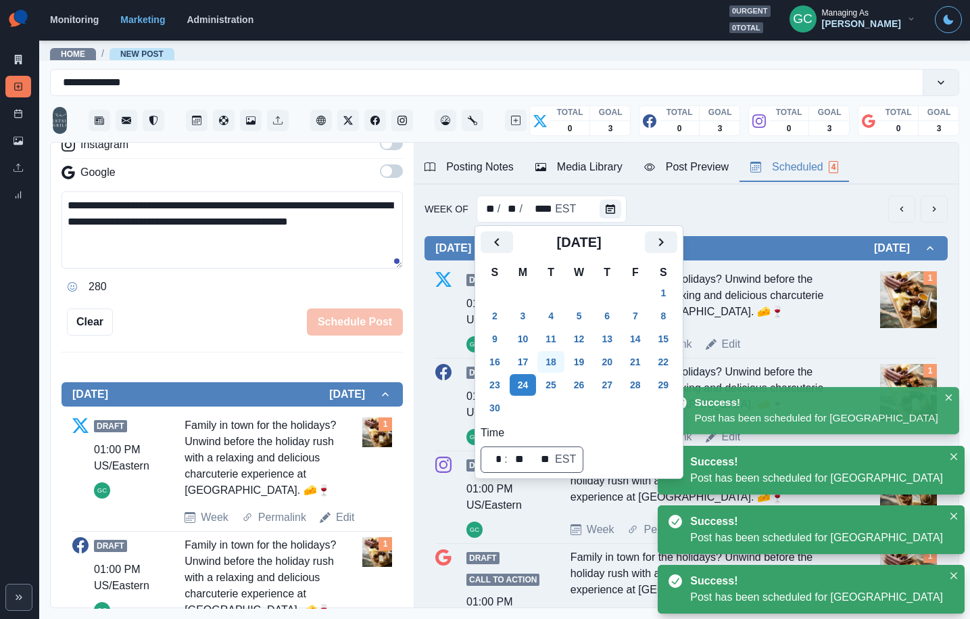
click at [560, 361] on button "18" at bounding box center [551, 362] width 27 height 22
